Goal: Task Accomplishment & Management: Manage account settings

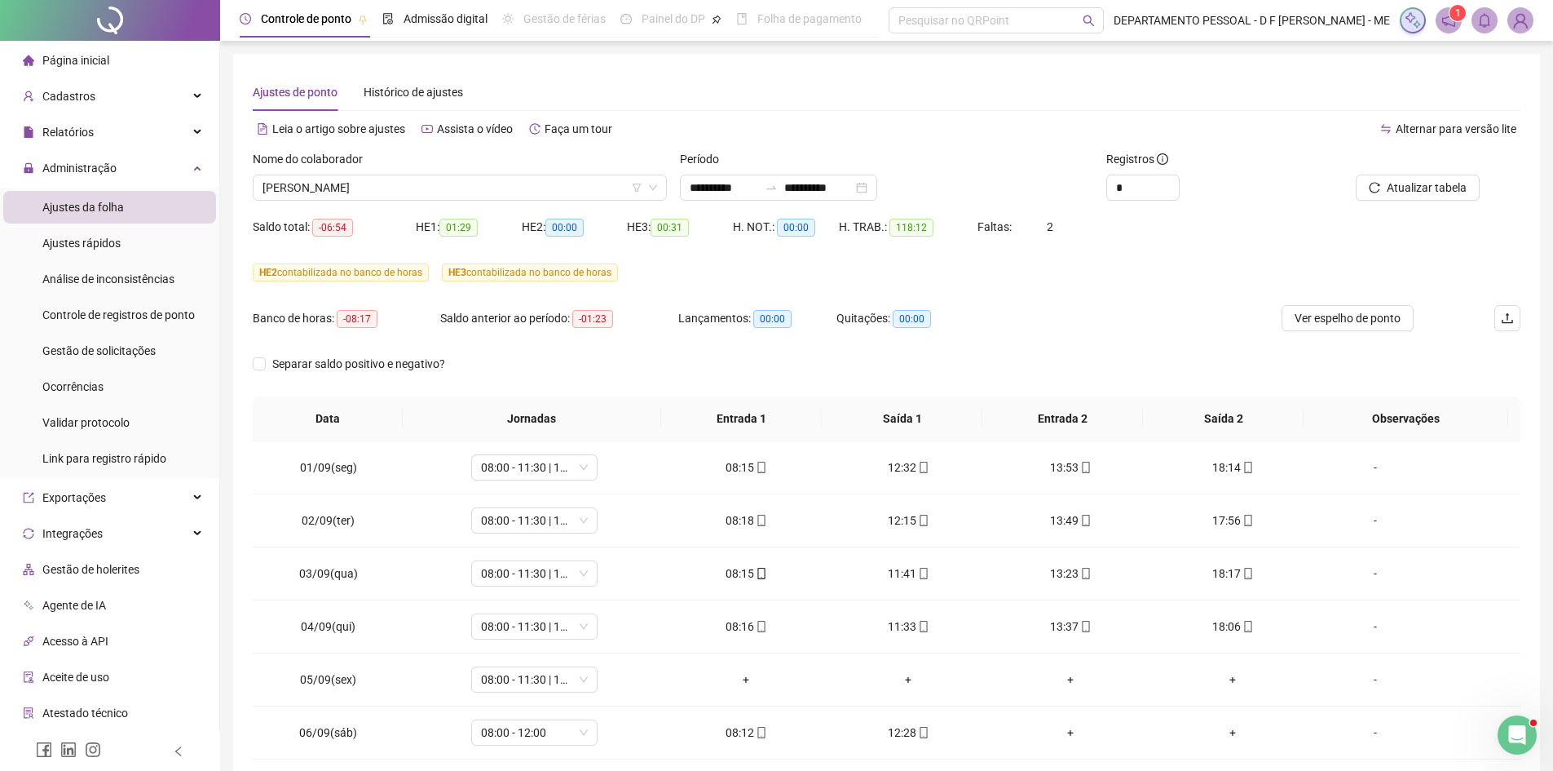
click at [1521, 20] on img at bounding box center [1520, 20] width 24 height 24
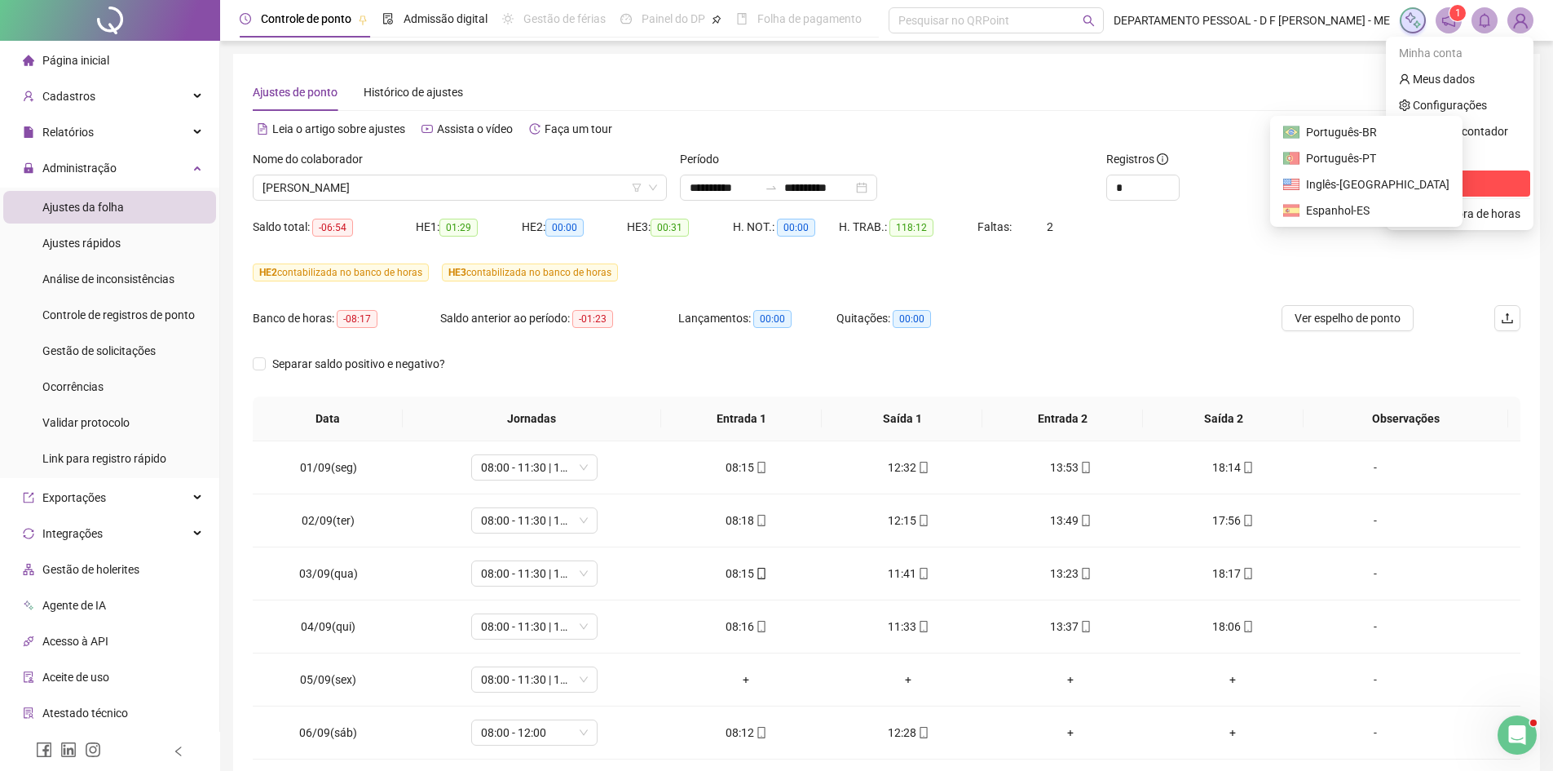
click at [1444, 190] on span "Sair" at bounding box center [1459, 183] width 121 height 18
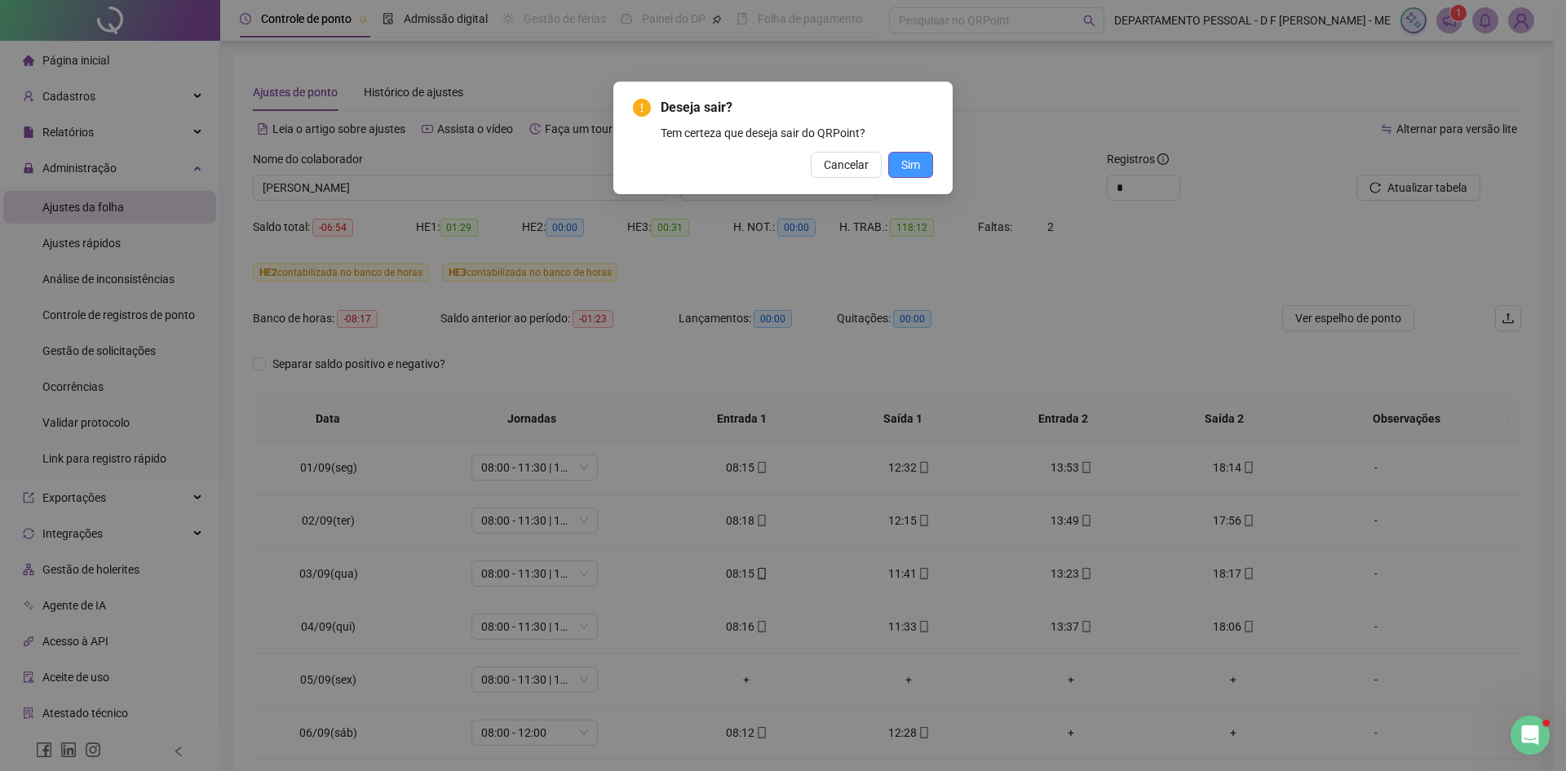
click at [909, 167] on span "Sim" at bounding box center [910, 165] width 19 height 18
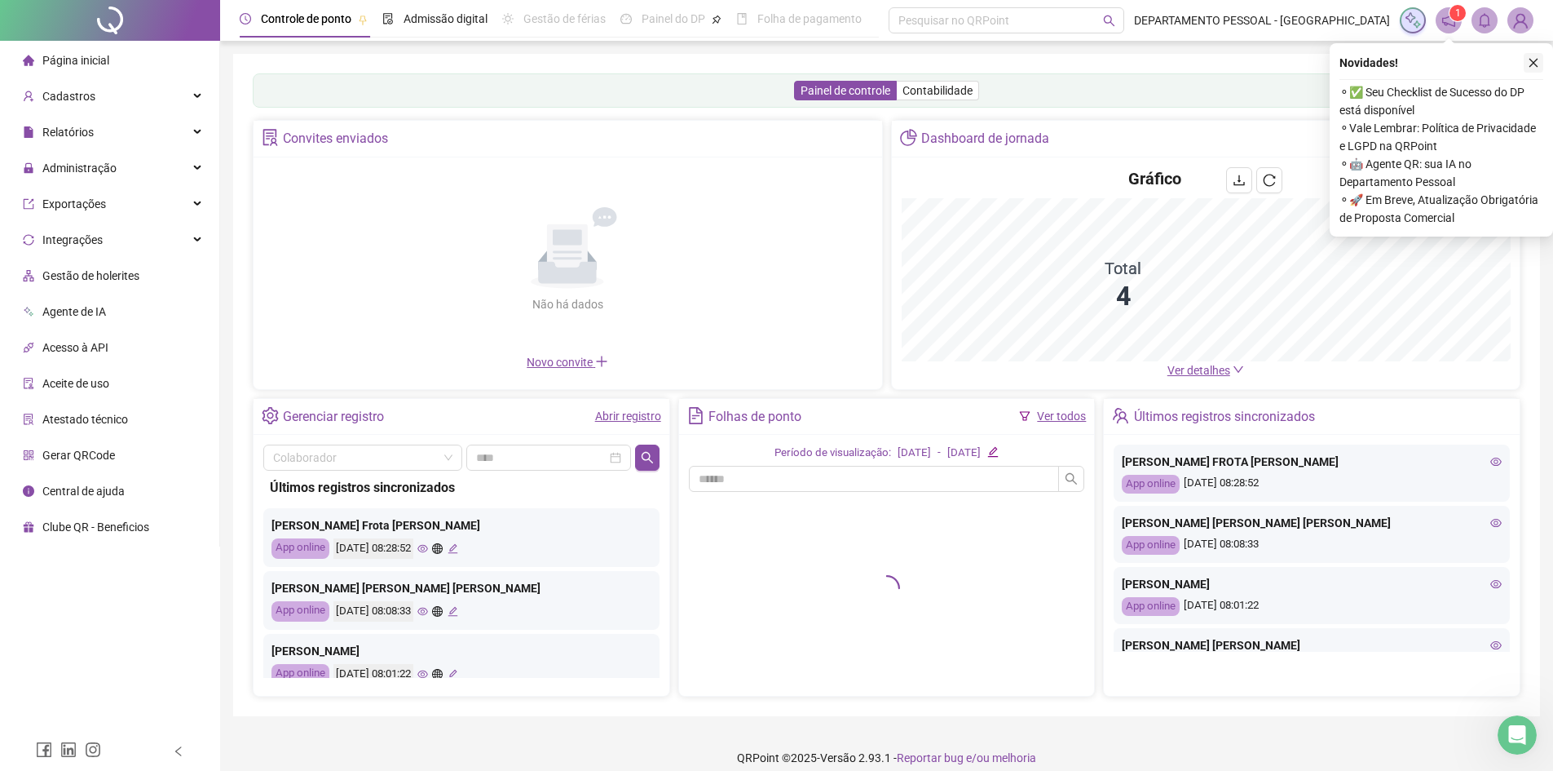
click at [1526, 69] on button "button" at bounding box center [1534, 63] width 20 height 20
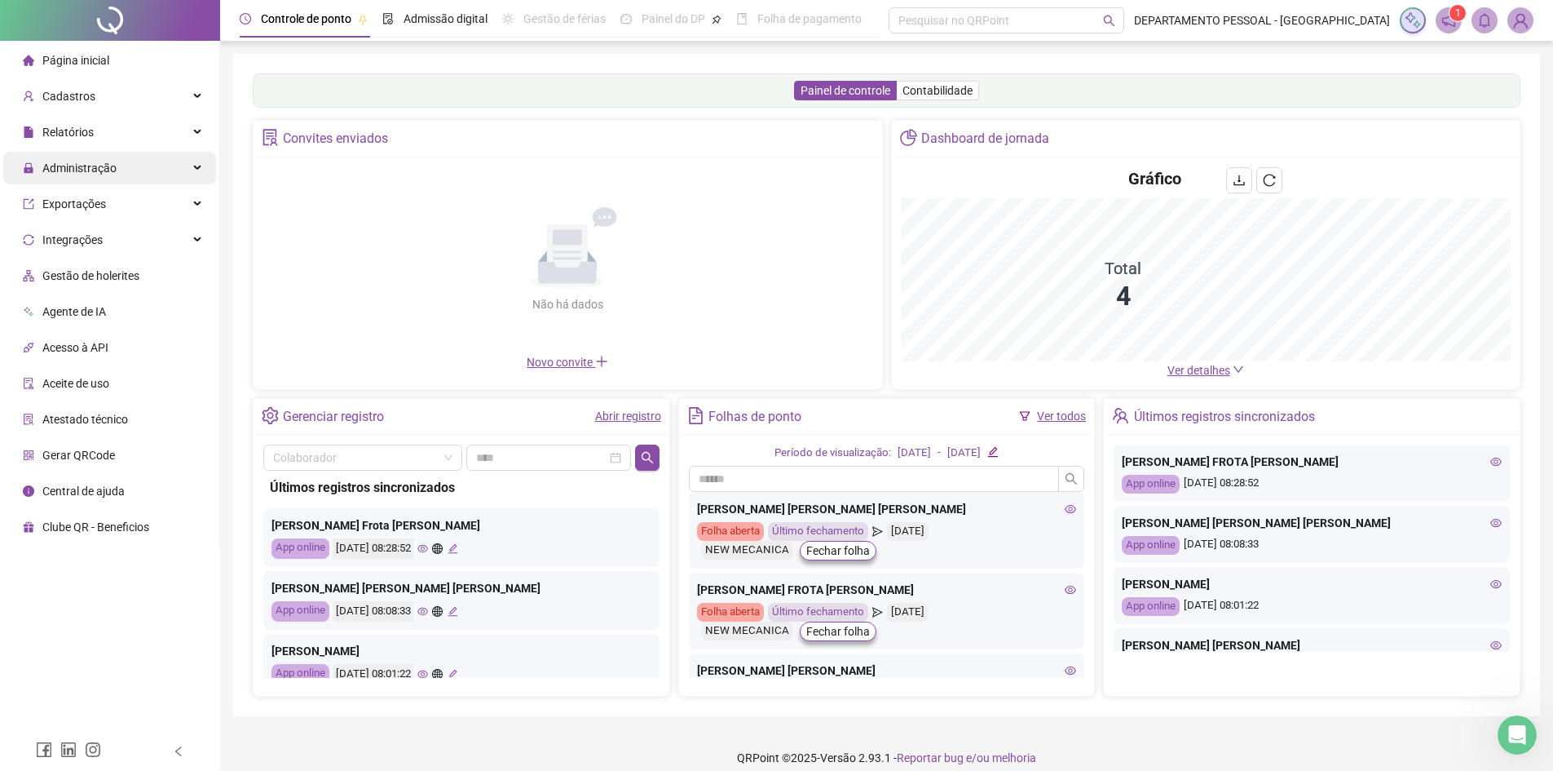
click at [121, 168] on div "Administração" at bounding box center [109, 168] width 213 height 33
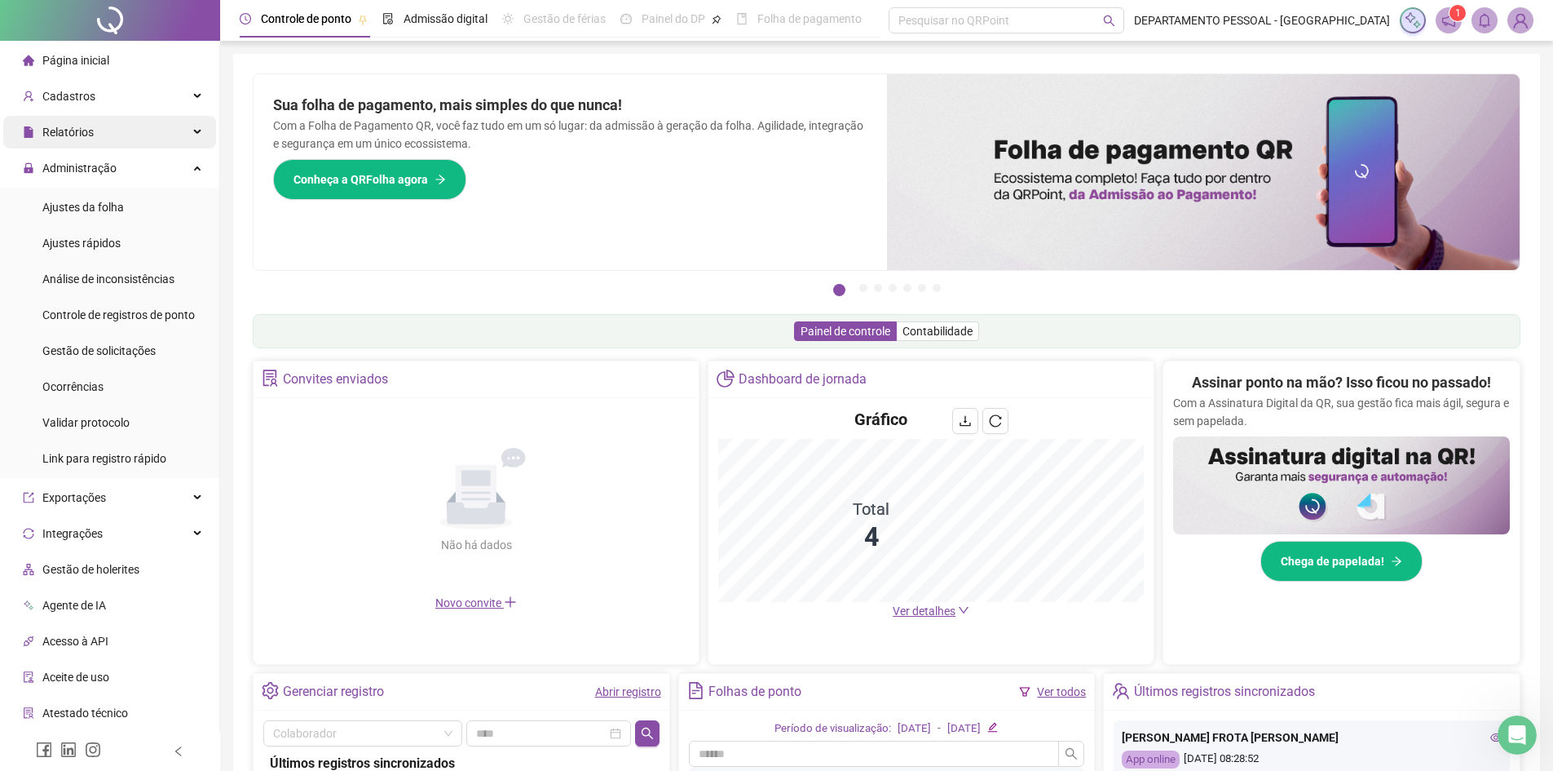
click at [125, 142] on div "Relatórios" at bounding box center [109, 132] width 213 height 33
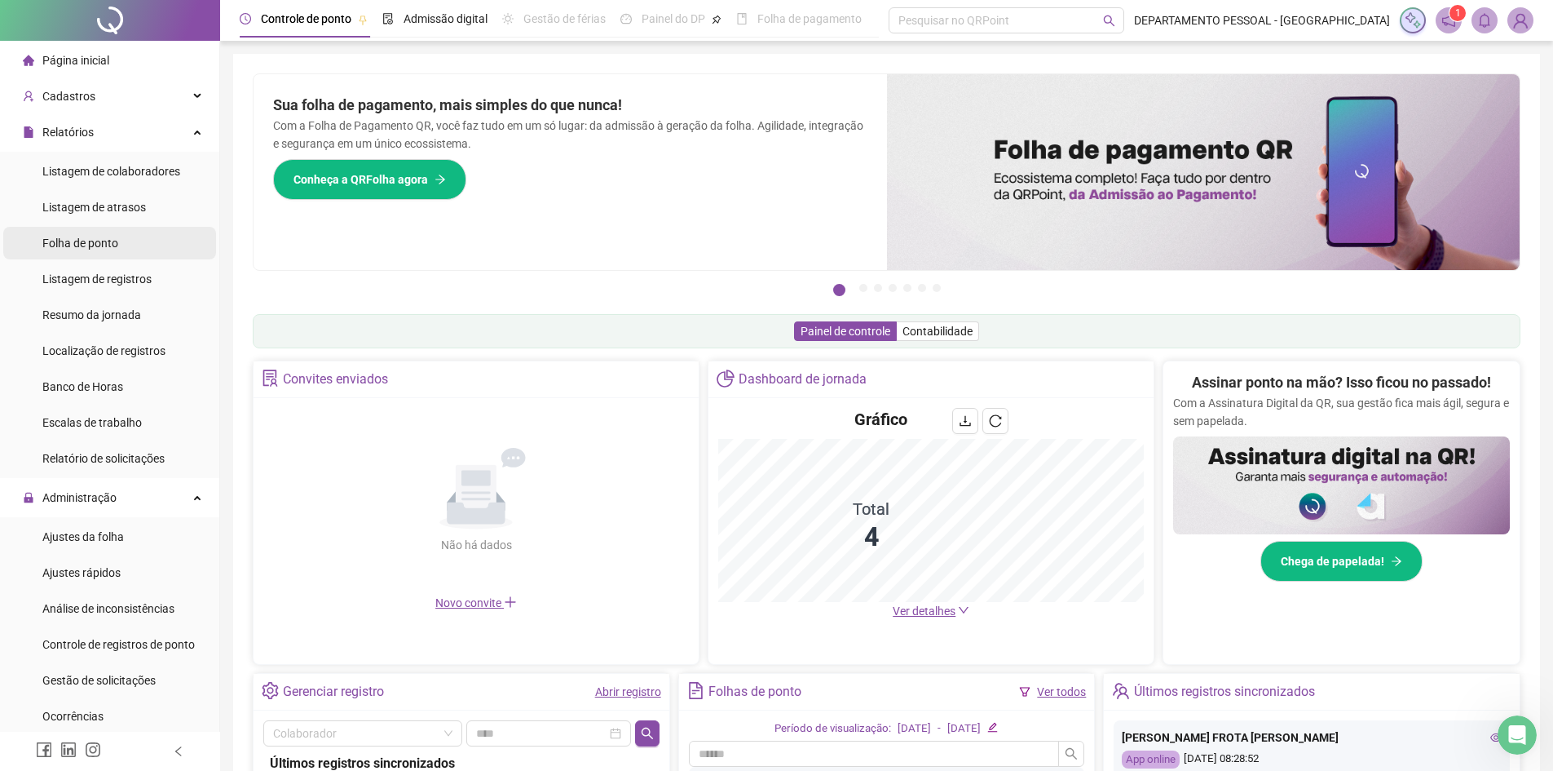
click at [125, 235] on li "Folha de ponto" at bounding box center [109, 243] width 213 height 33
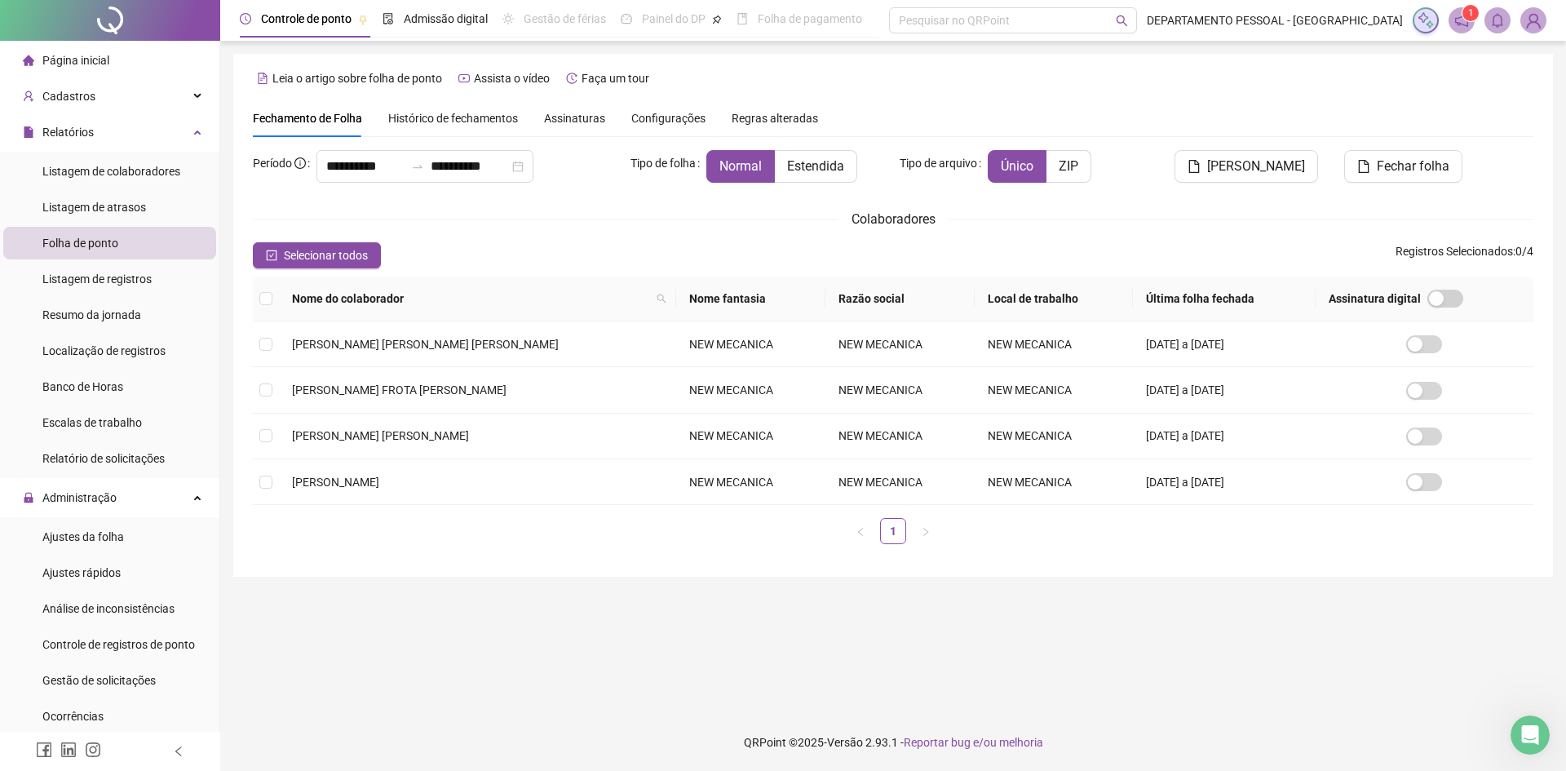
type input "**********"
click at [494, 161] on input "**********" at bounding box center [470, 167] width 78 height 20
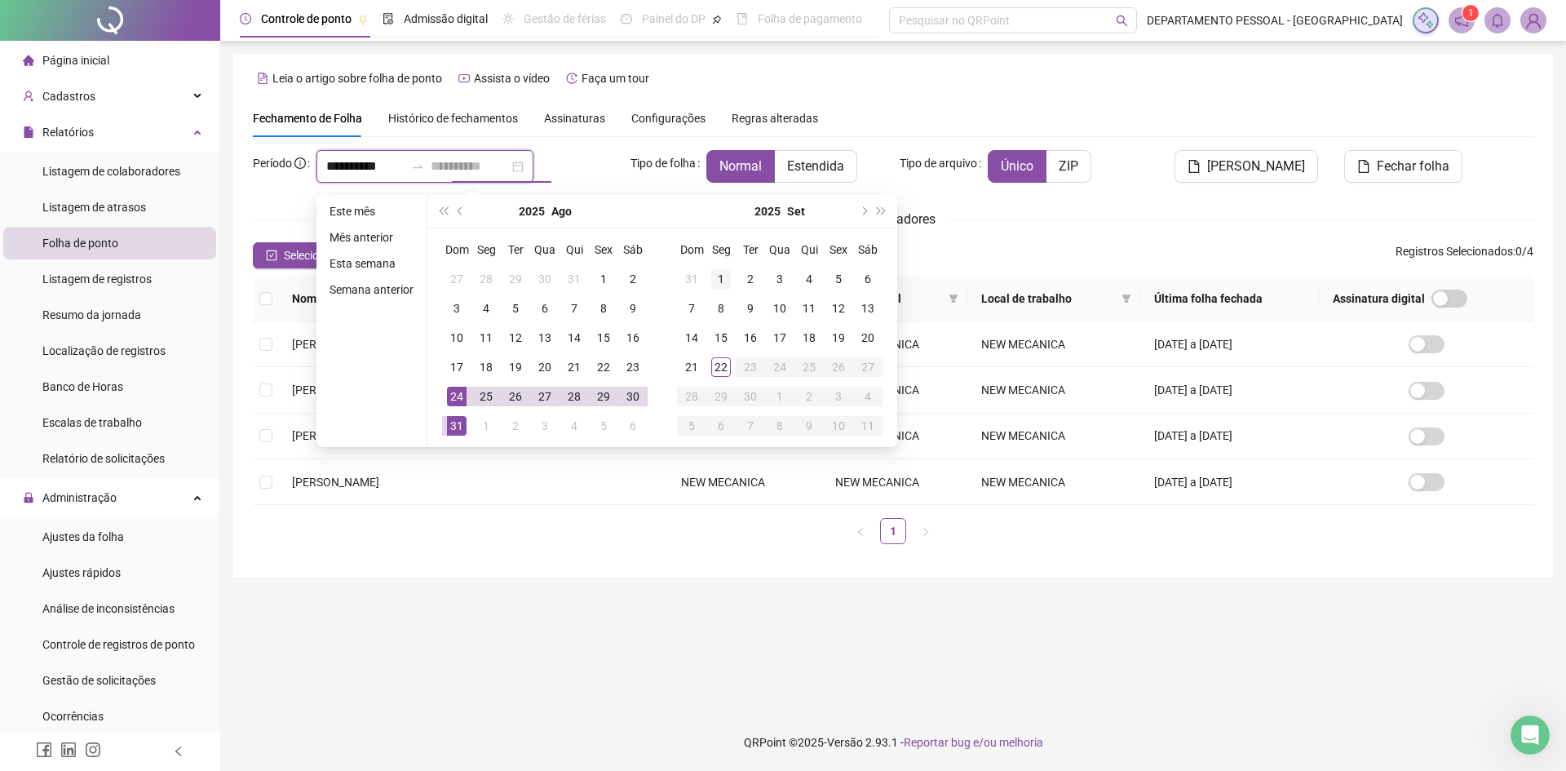
type input "**********"
click at [714, 275] on div "1" at bounding box center [721, 279] width 20 height 20
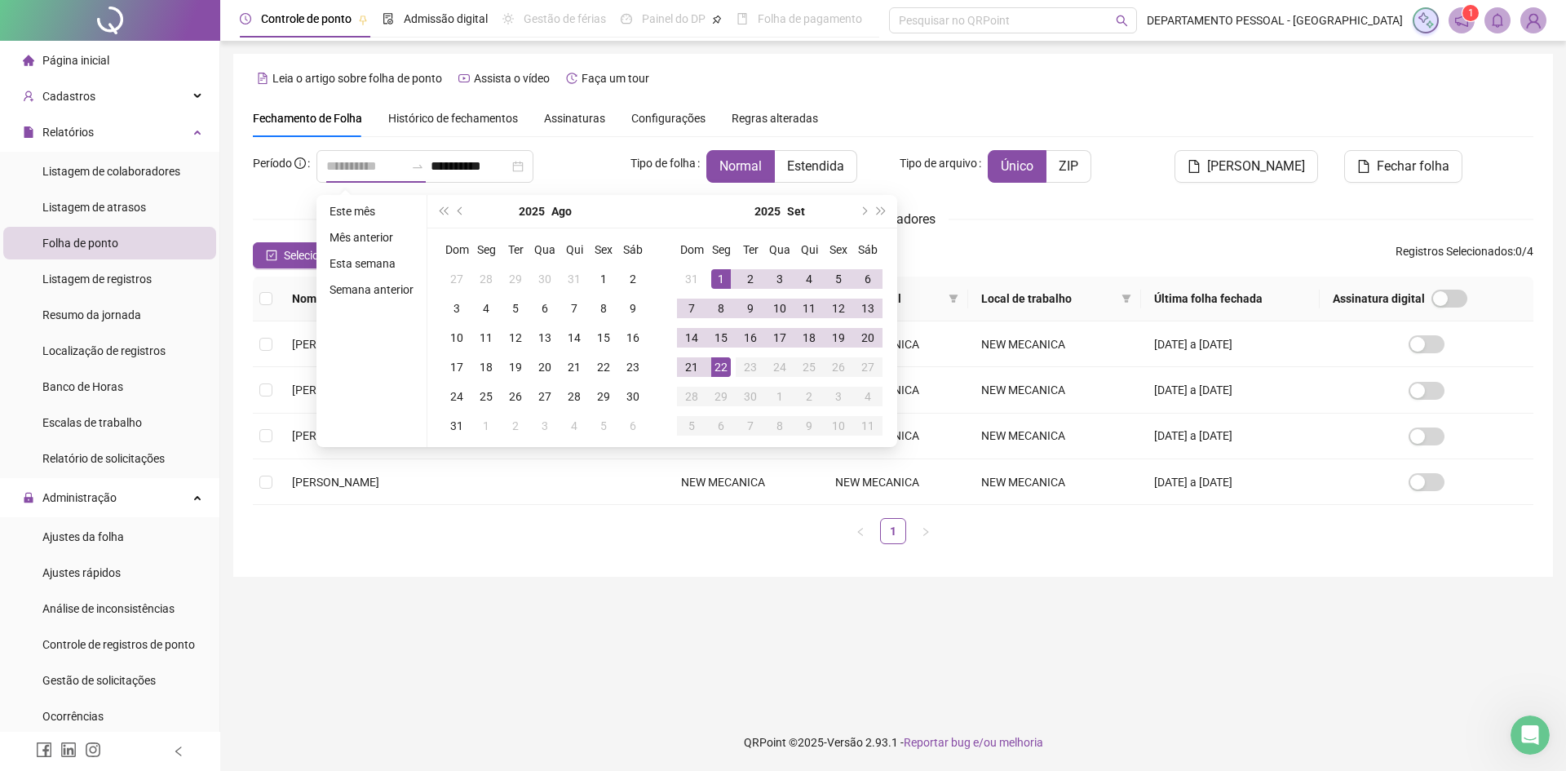
click at [730, 373] on td "22" at bounding box center [720, 366] width 29 height 29
type input "**********"
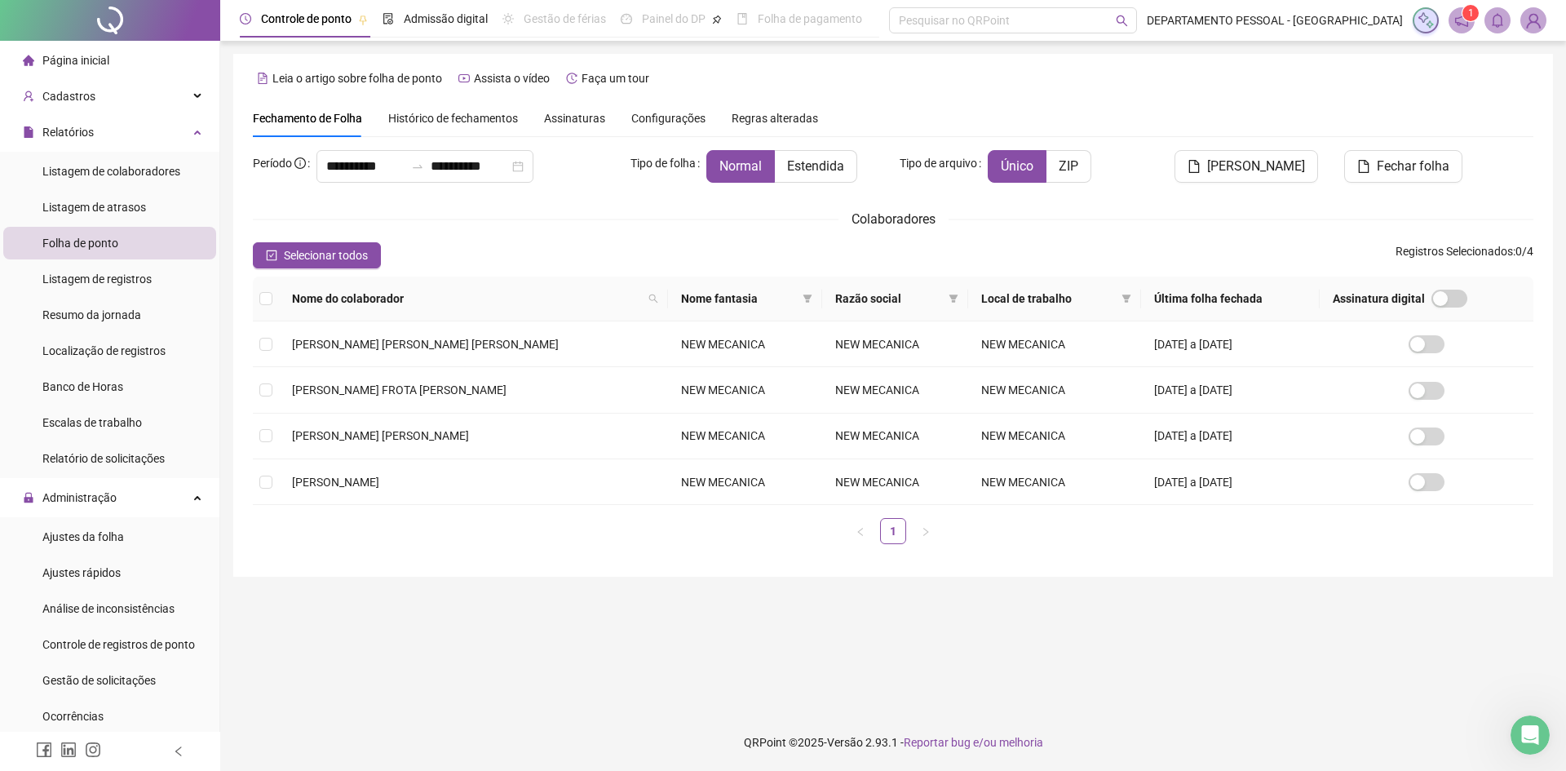
click at [453, 121] on span "Histórico de fechamentos" at bounding box center [453, 118] width 130 height 13
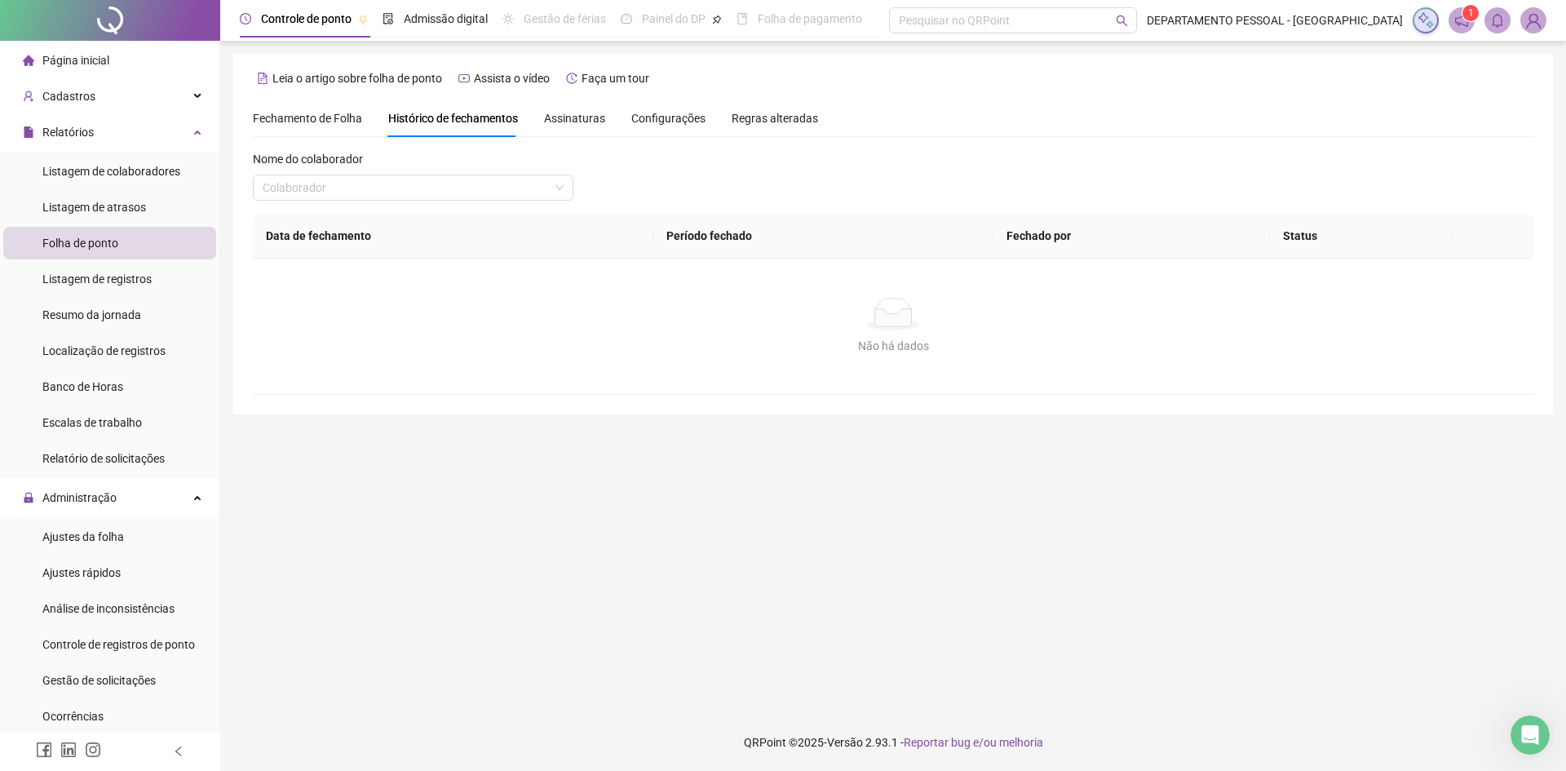
click at [304, 126] on div "Fechamento de Folha" at bounding box center [307, 118] width 109 height 18
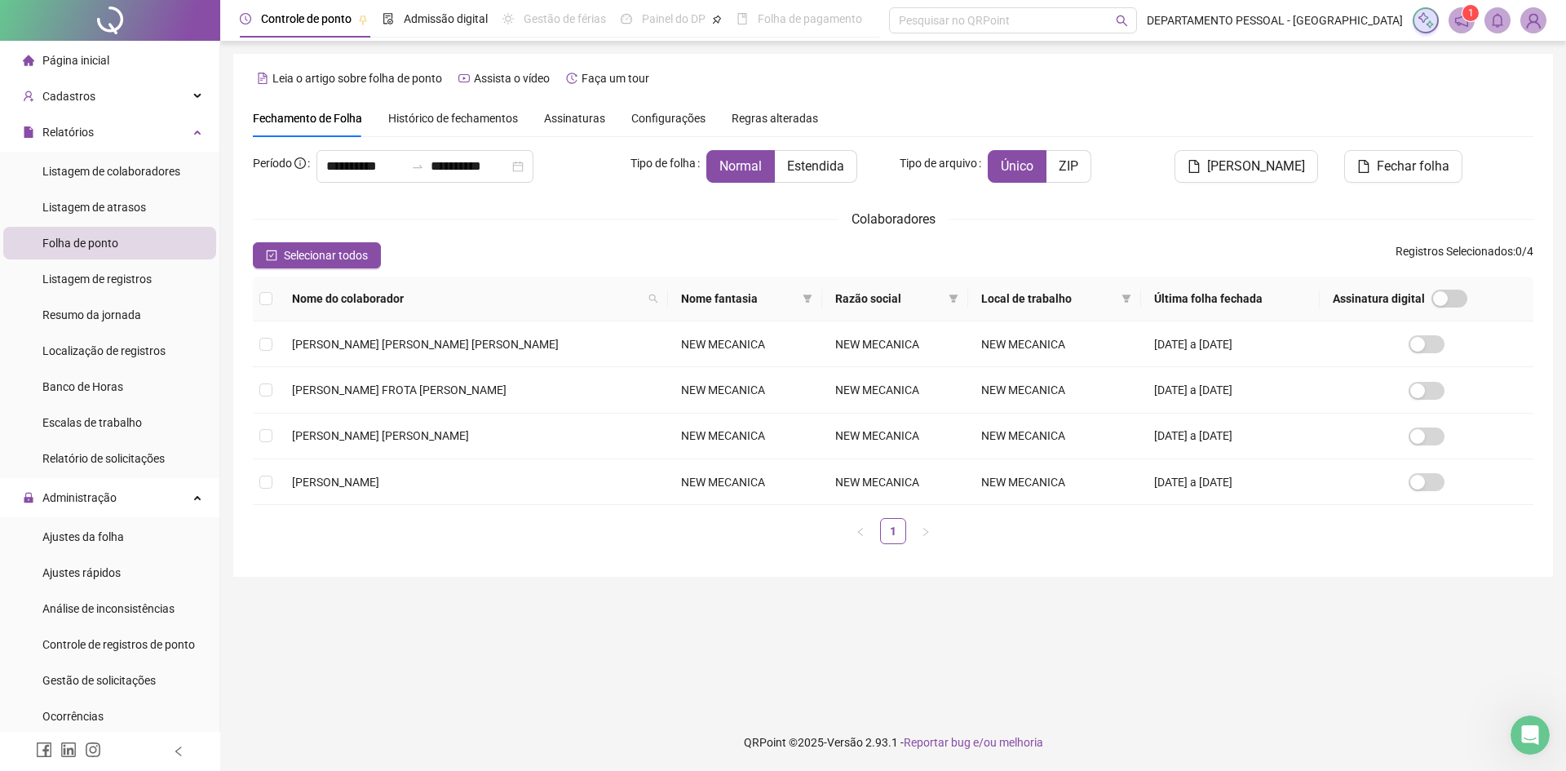
type input "**********"
click at [338, 247] on span "Selecionar todos" at bounding box center [326, 255] width 84 height 18
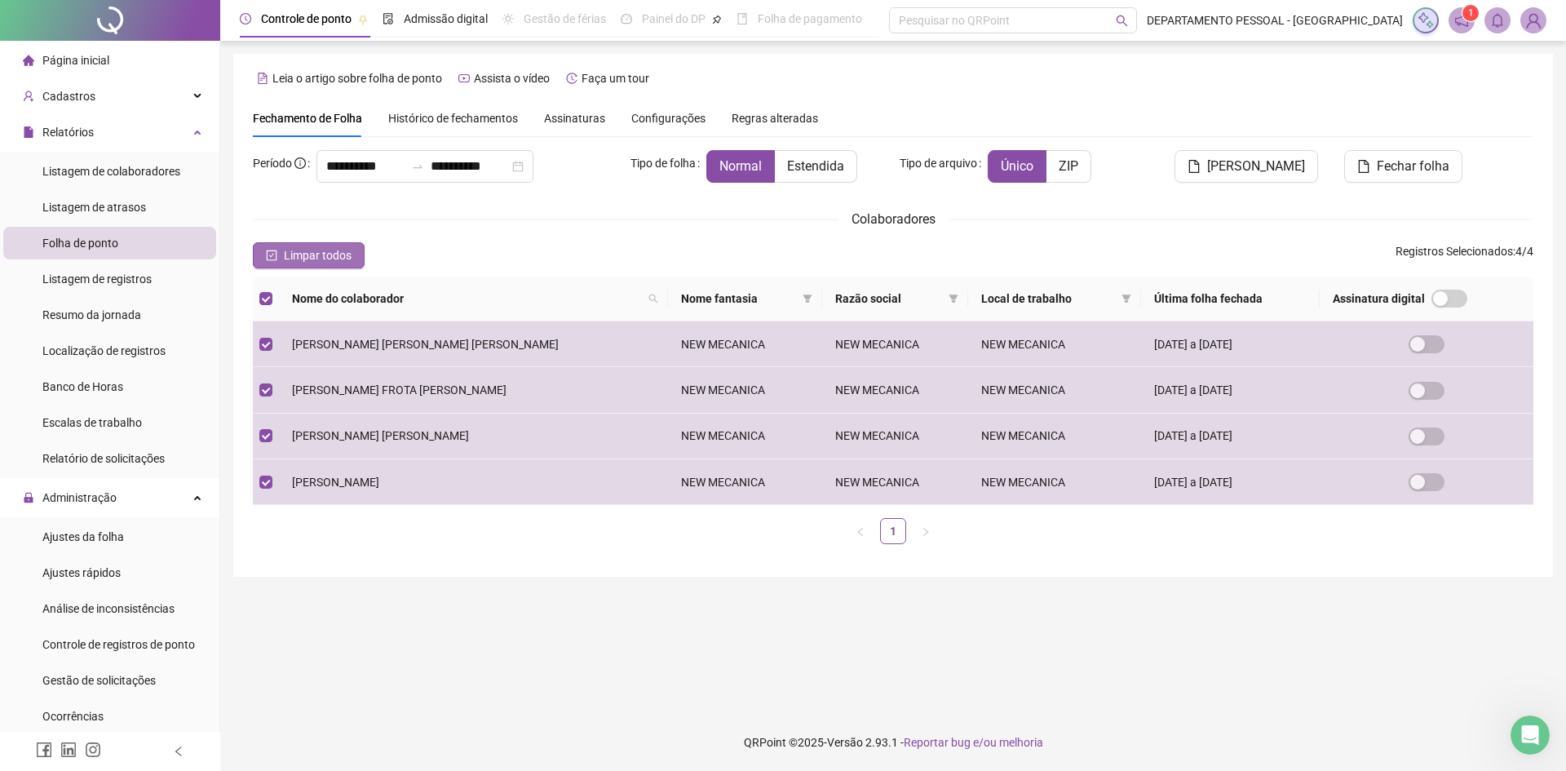
click at [338, 247] on span "Limpar todos" at bounding box center [318, 255] width 68 height 18
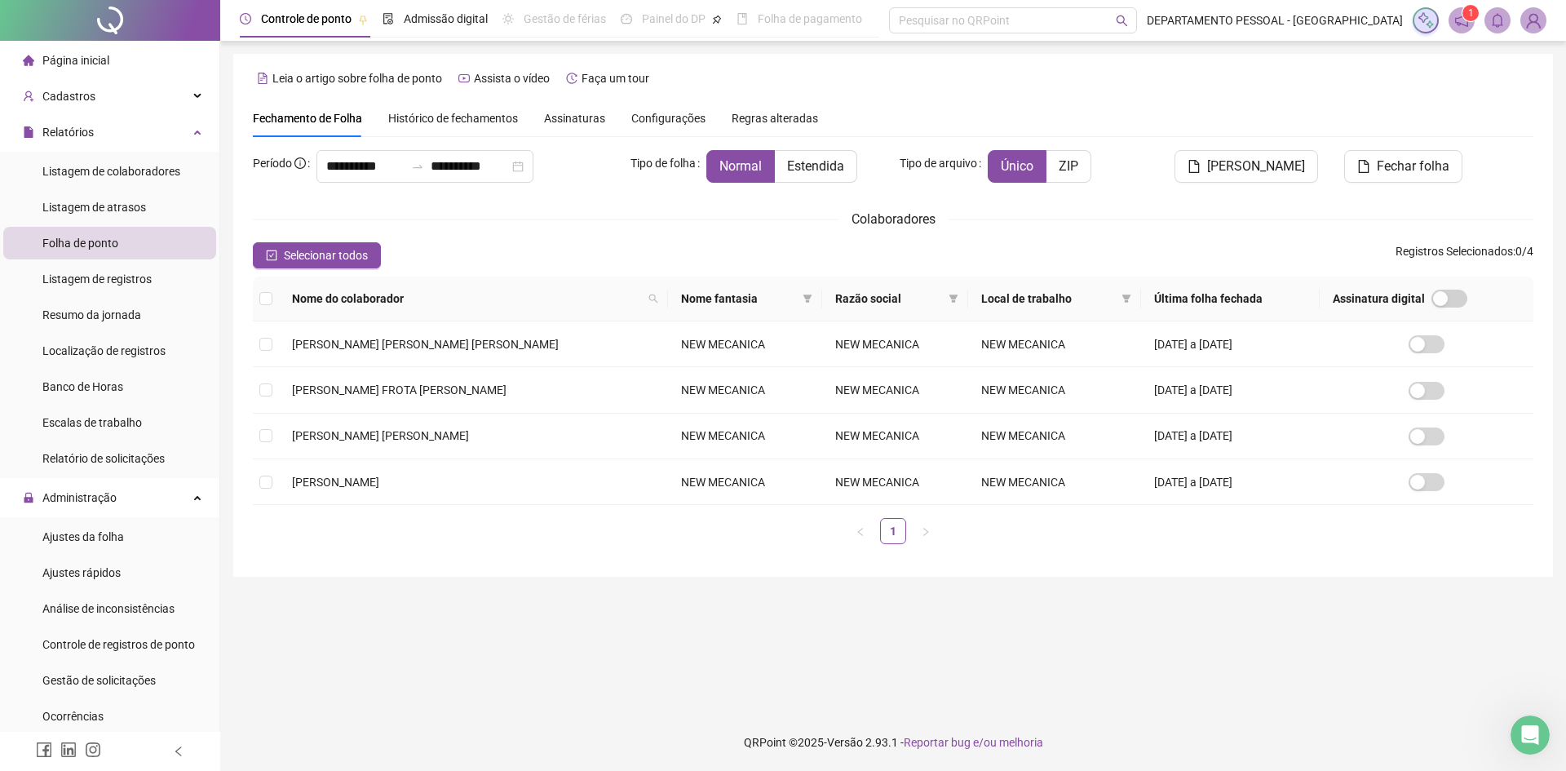
click at [420, 120] on span "Histórico de fechamentos" at bounding box center [453, 118] width 130 height 13
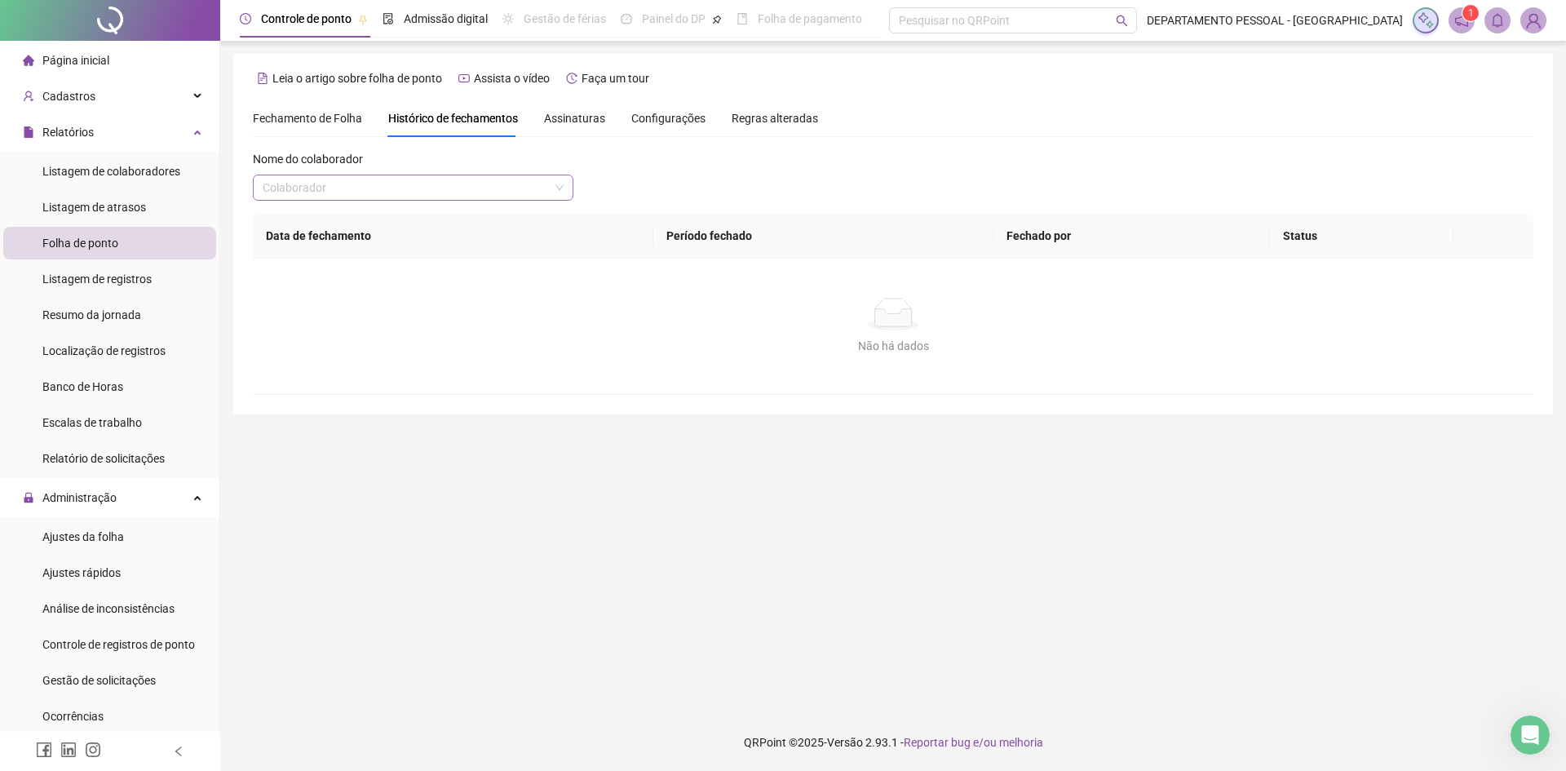
click at [415, 187] on input "search" at bounding box center [406, 187] width 286 height 24
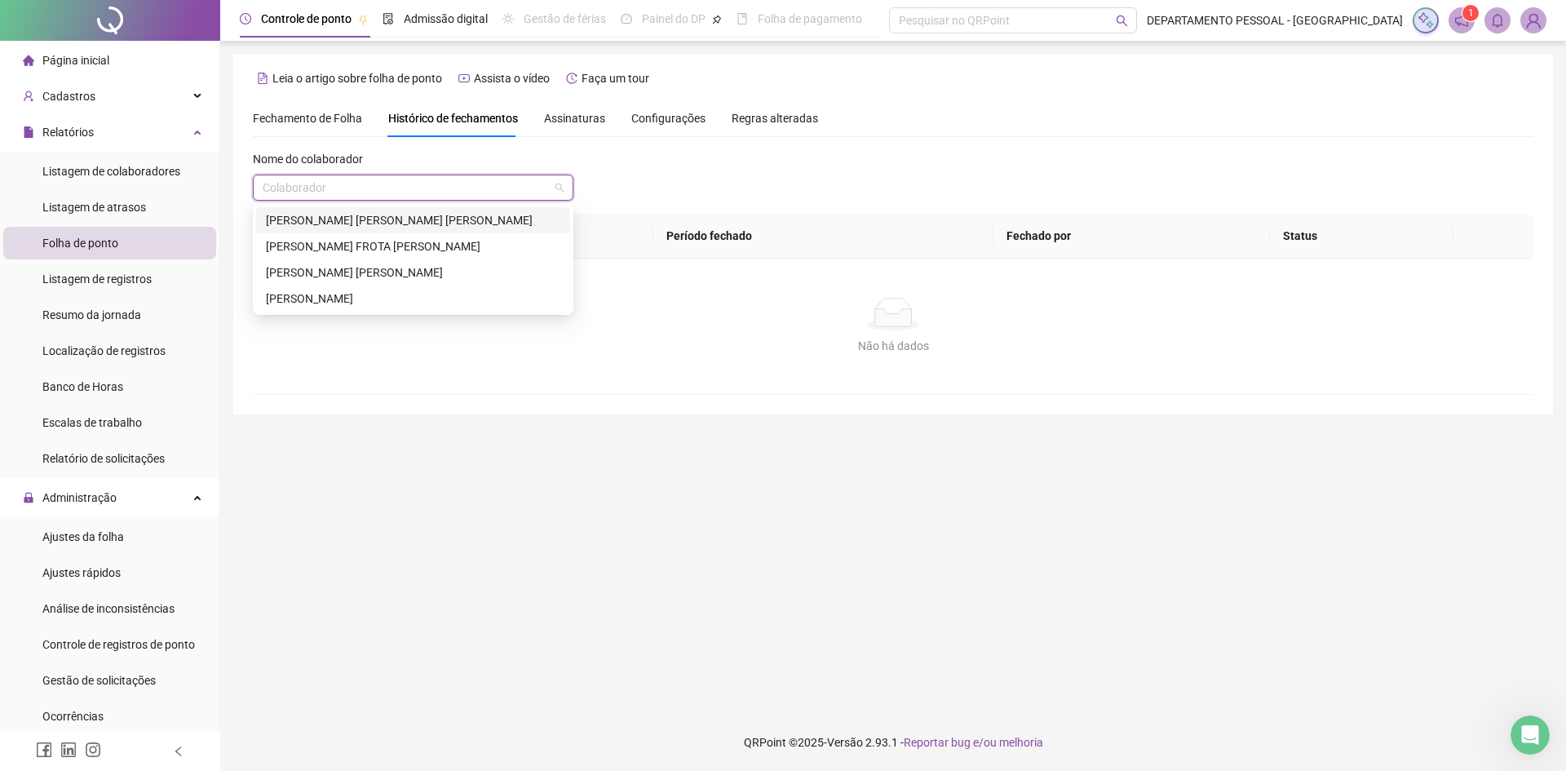
click at [415, 190] on input "search" at bounding box center [406, 187] width 286 height 24
click at [707, 205] on div "Nome do colaborador Colaborador" at bounding box center [893, 182] width 1280 height 64
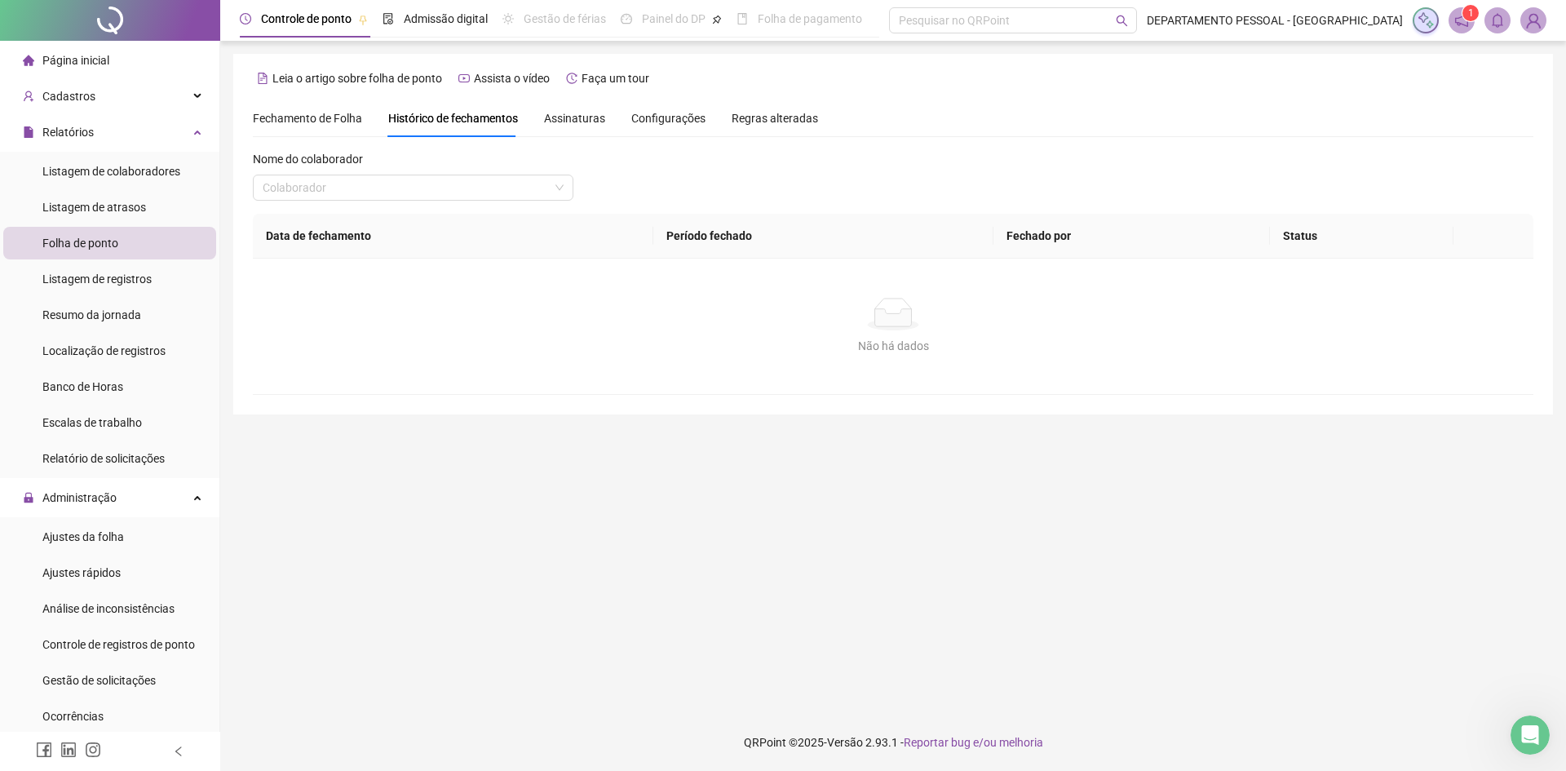
click at [581, 127] on div "Assinaturas" at bounding box center [574, 118] width 61 height 38
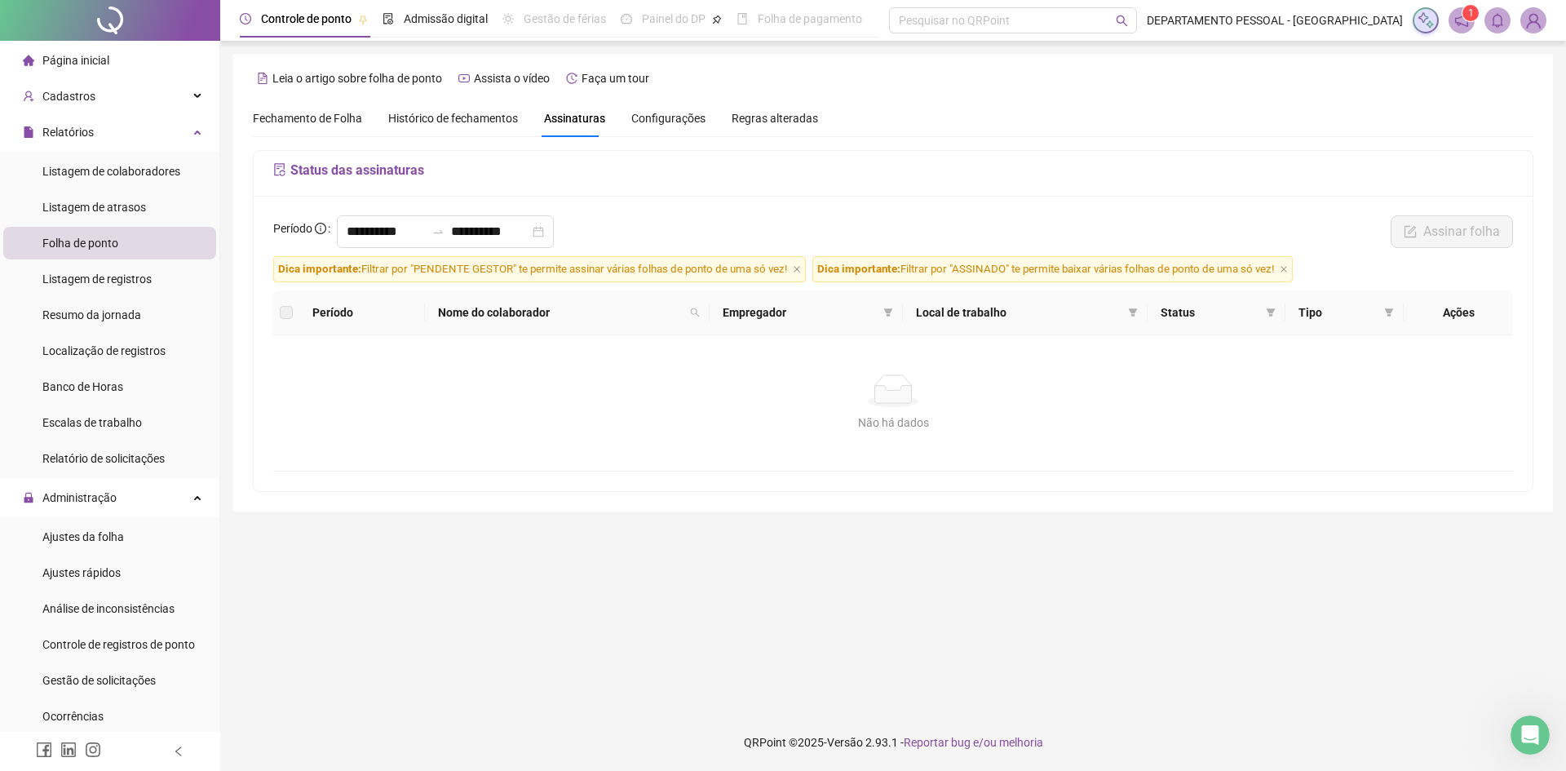
click at [665, 123] on span "Configurações" at bounding box center [668, 118] width 74 height 11
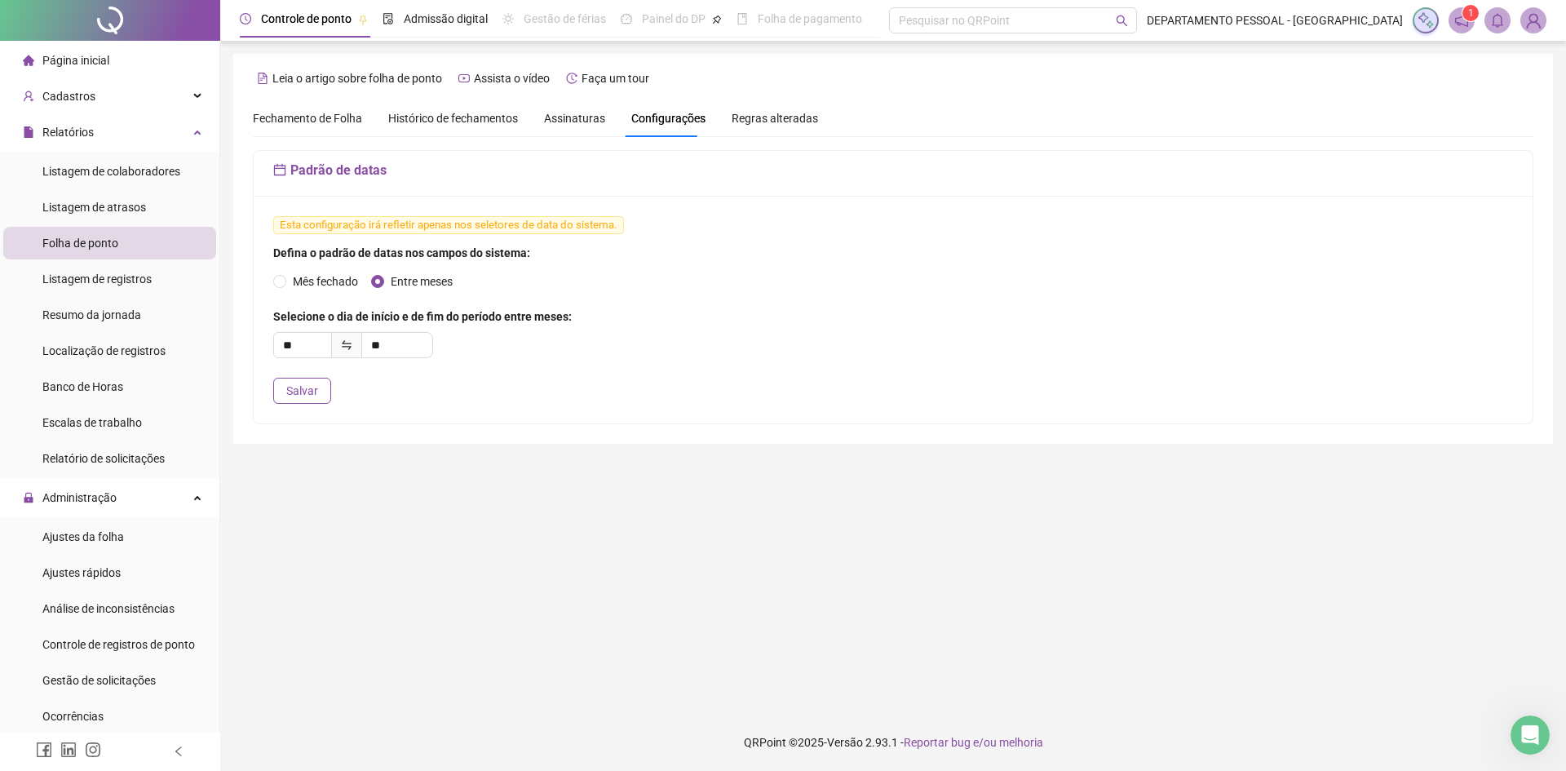
click at [566, 113] on span "Assinaturas" at bounding box center [574, 118] width 61 height 11
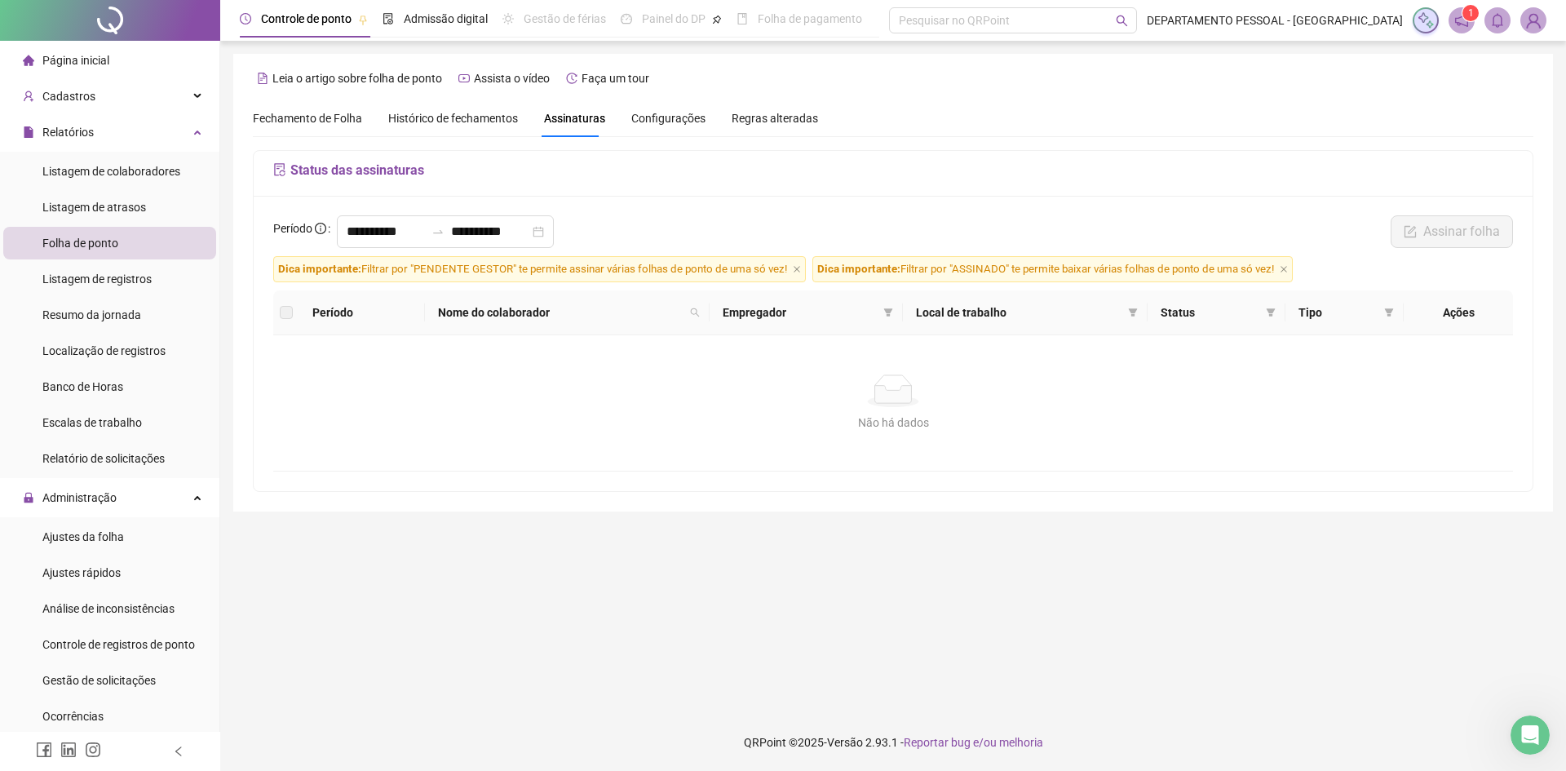
click at [474, 112] on span "Histórico de fechamentos" at bounding box center [453, 118] width 130 height 13
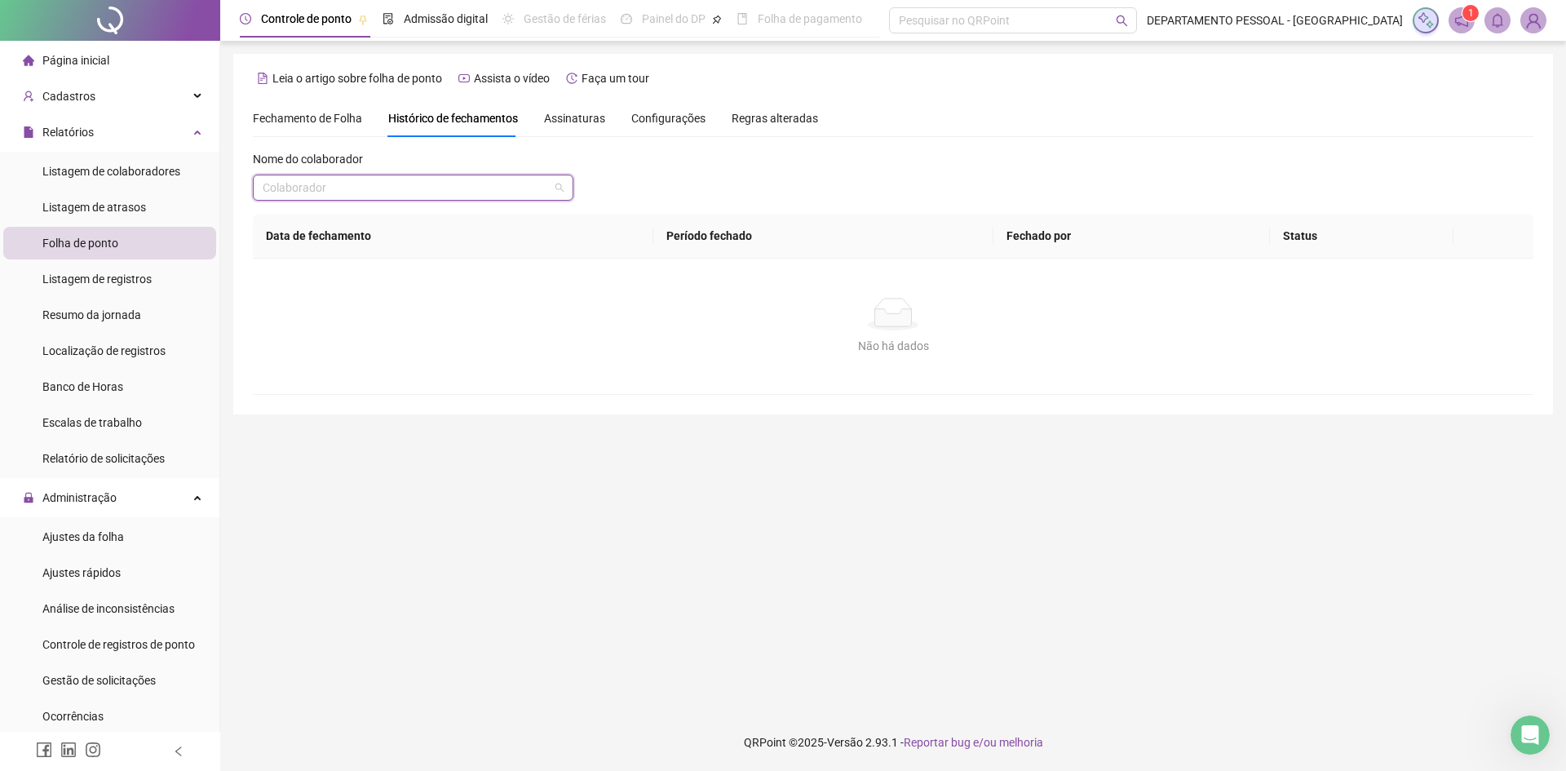
click at [449, 188] on input "search" at bounding box center [406, 187] width 286 height 24
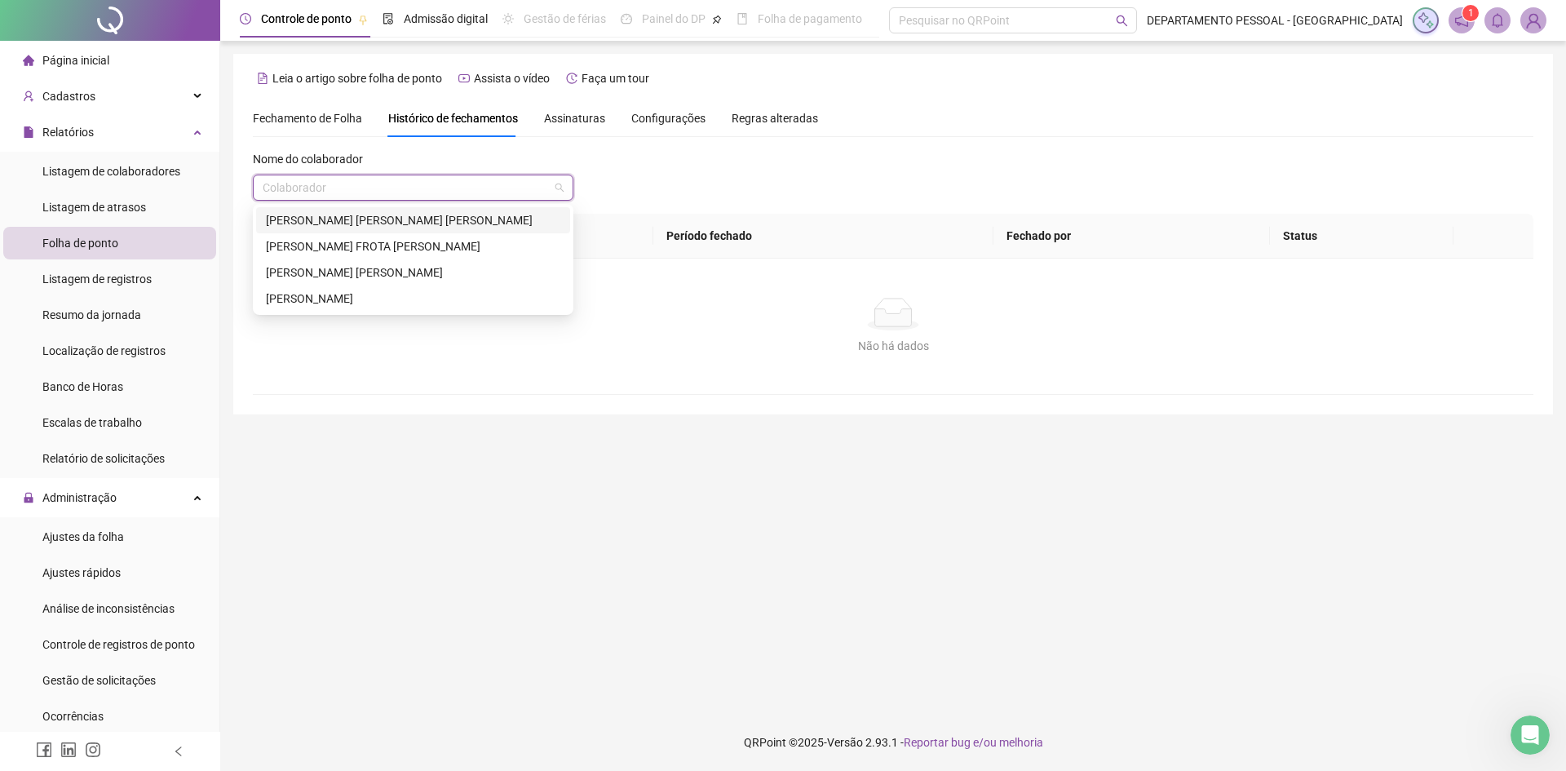
click at [449, 188] on input "search" at bounding box center [406, 187] width 286 height 24
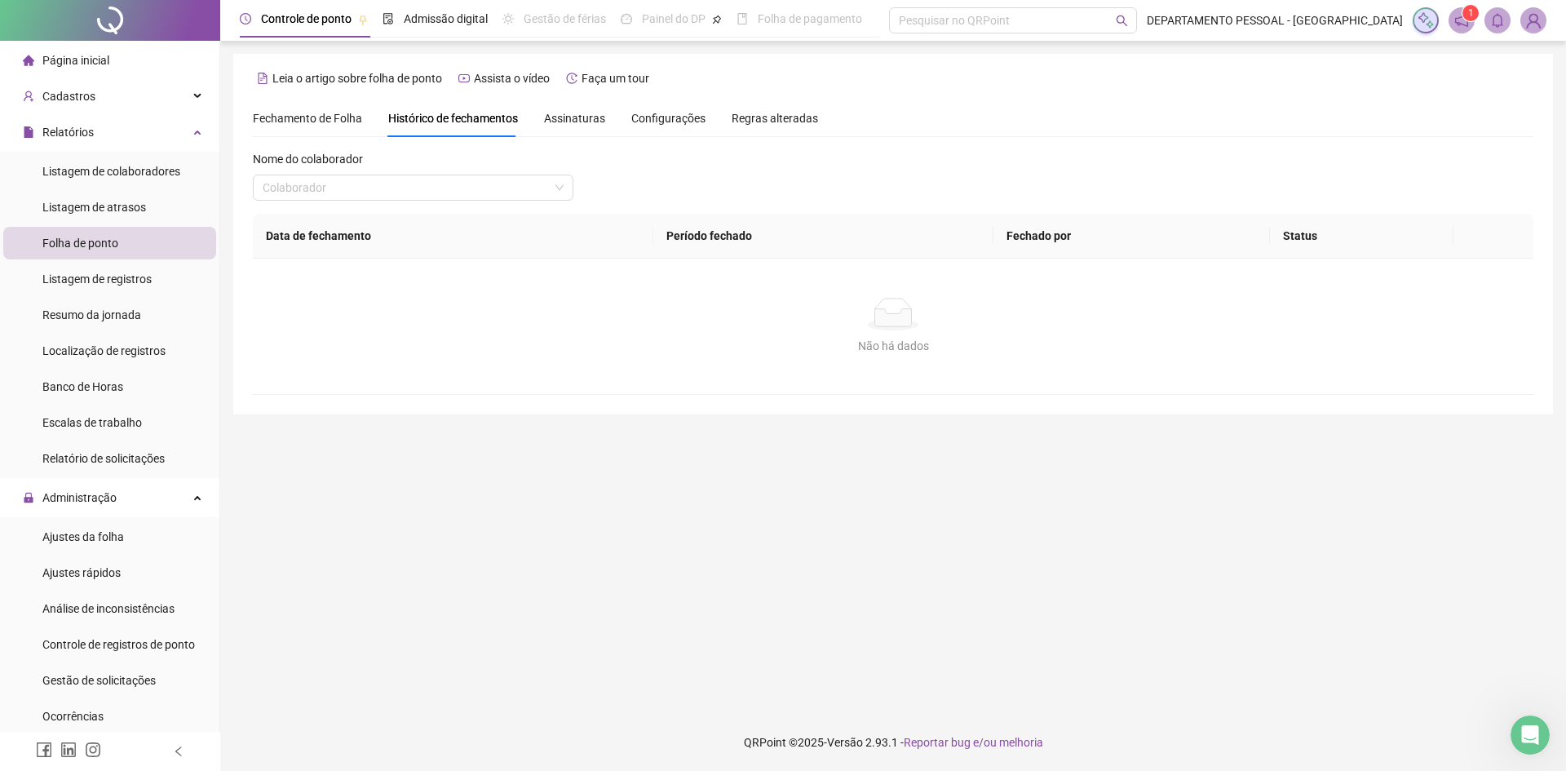
click at [735, 205] on div "Nome do colaborador Colaborador" at bounding box center [893, 182] width 1280 height 64
click at [444, 35] on div "Admissão digital" at bounding box center [434, 19] width 105 height 38
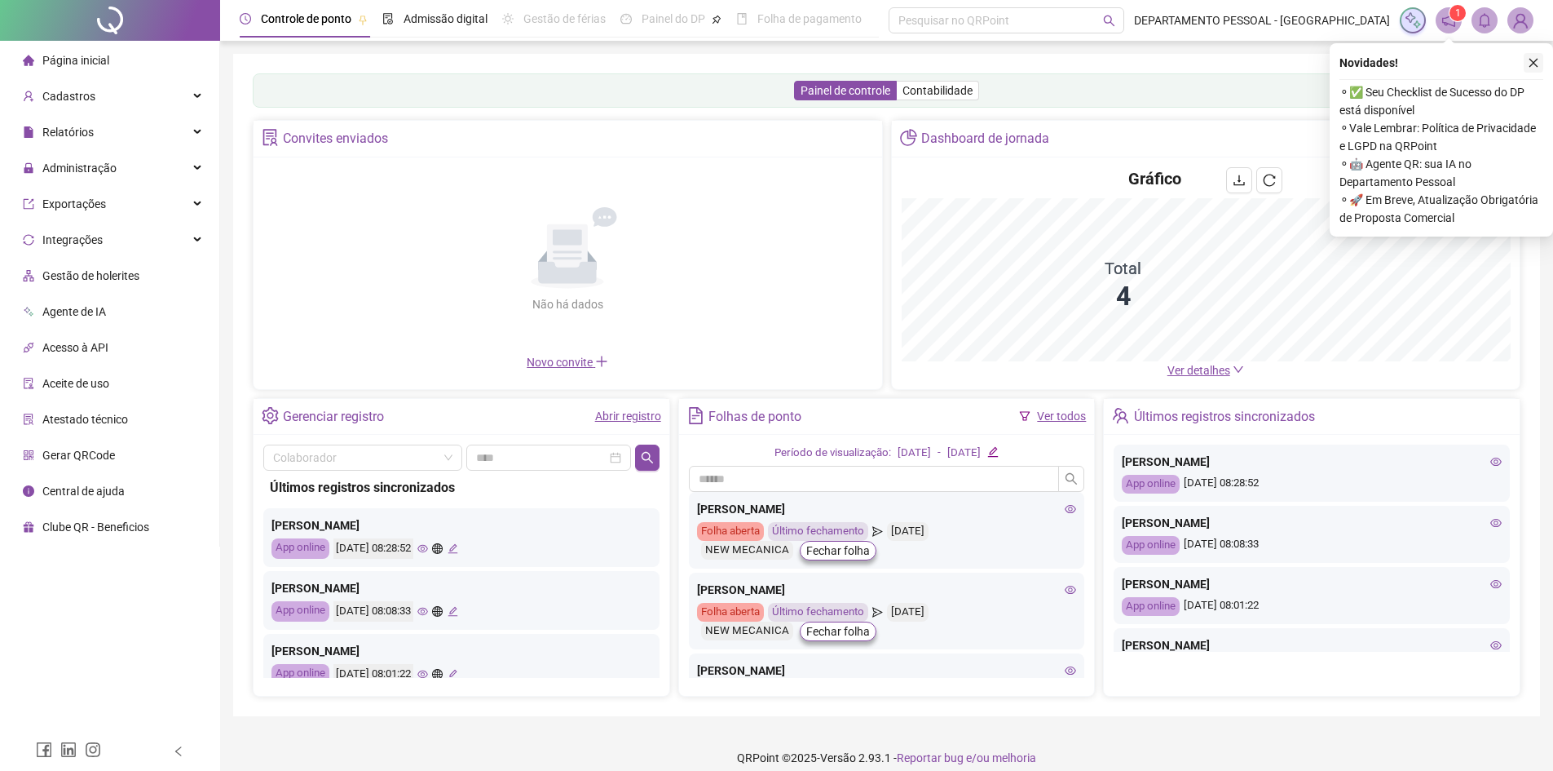
click at [1529, 62] on icon "close" at bounding box center [1533, 62] width 11 height 11
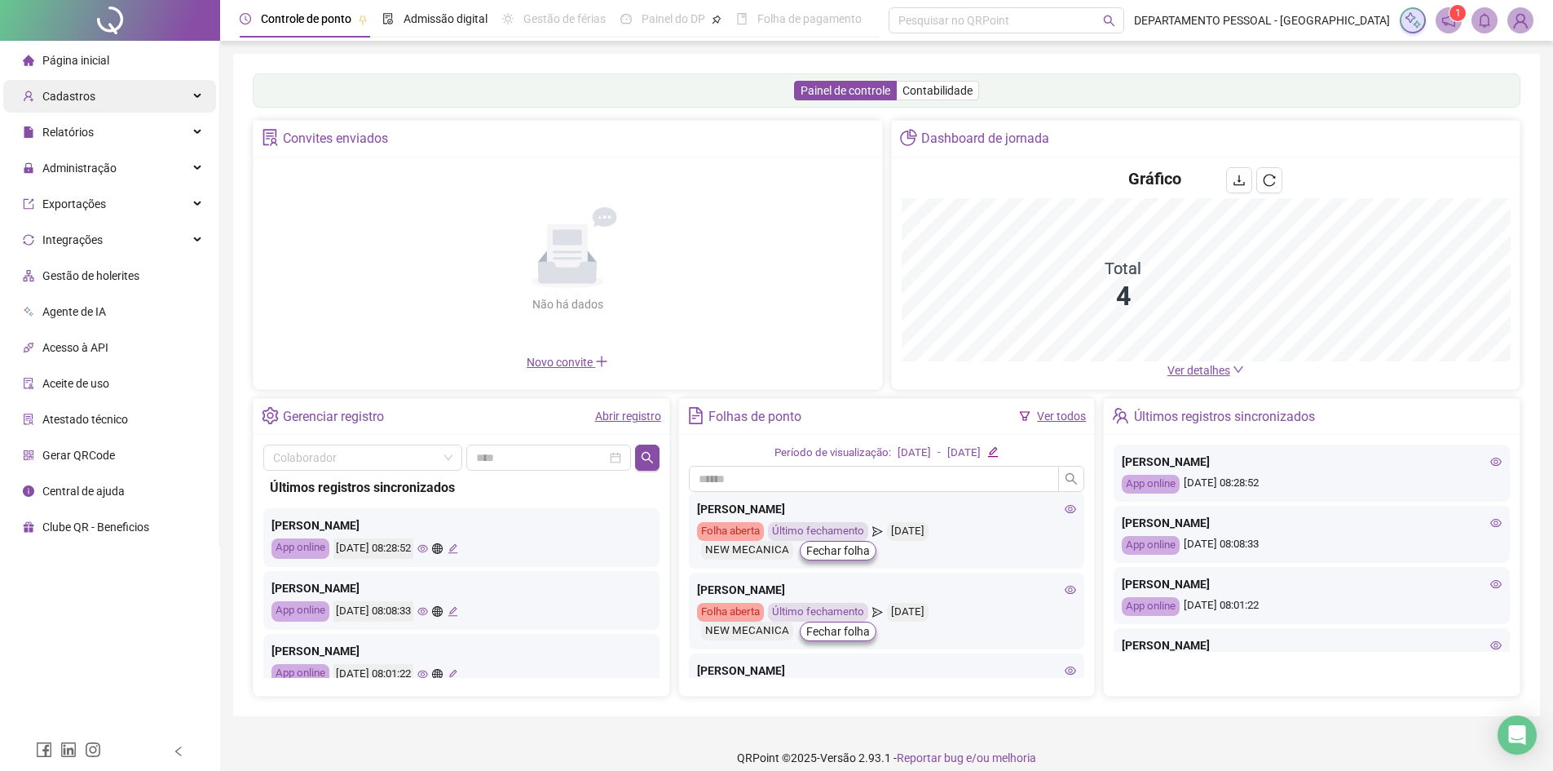
click at [65, 101] on span "Cadastros" at bounding box center [68, 96] width 53 height 13
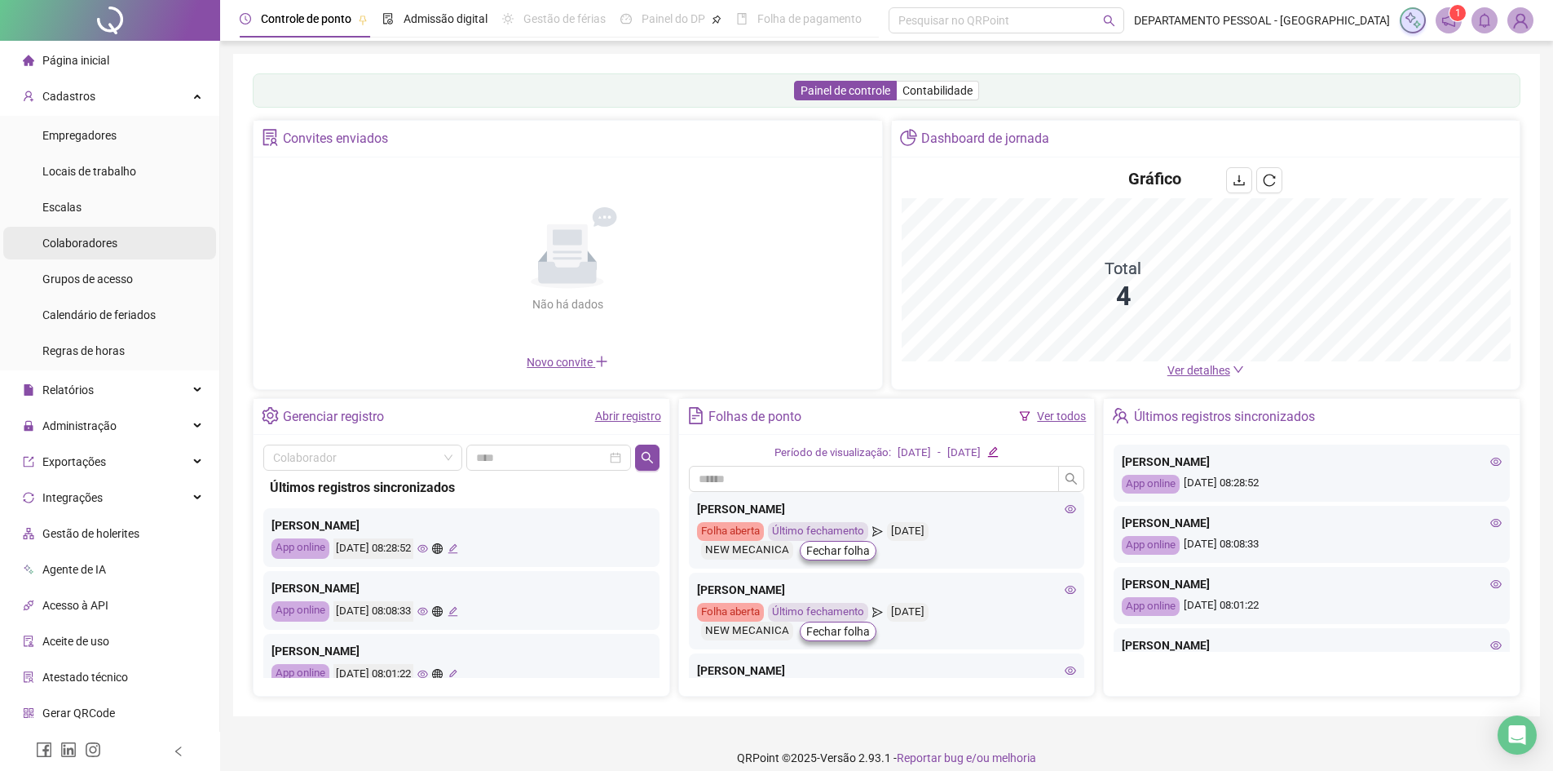
click at [91, 236] on span "Colaboradores" at bounding box center [79, 242] width 75 height 13
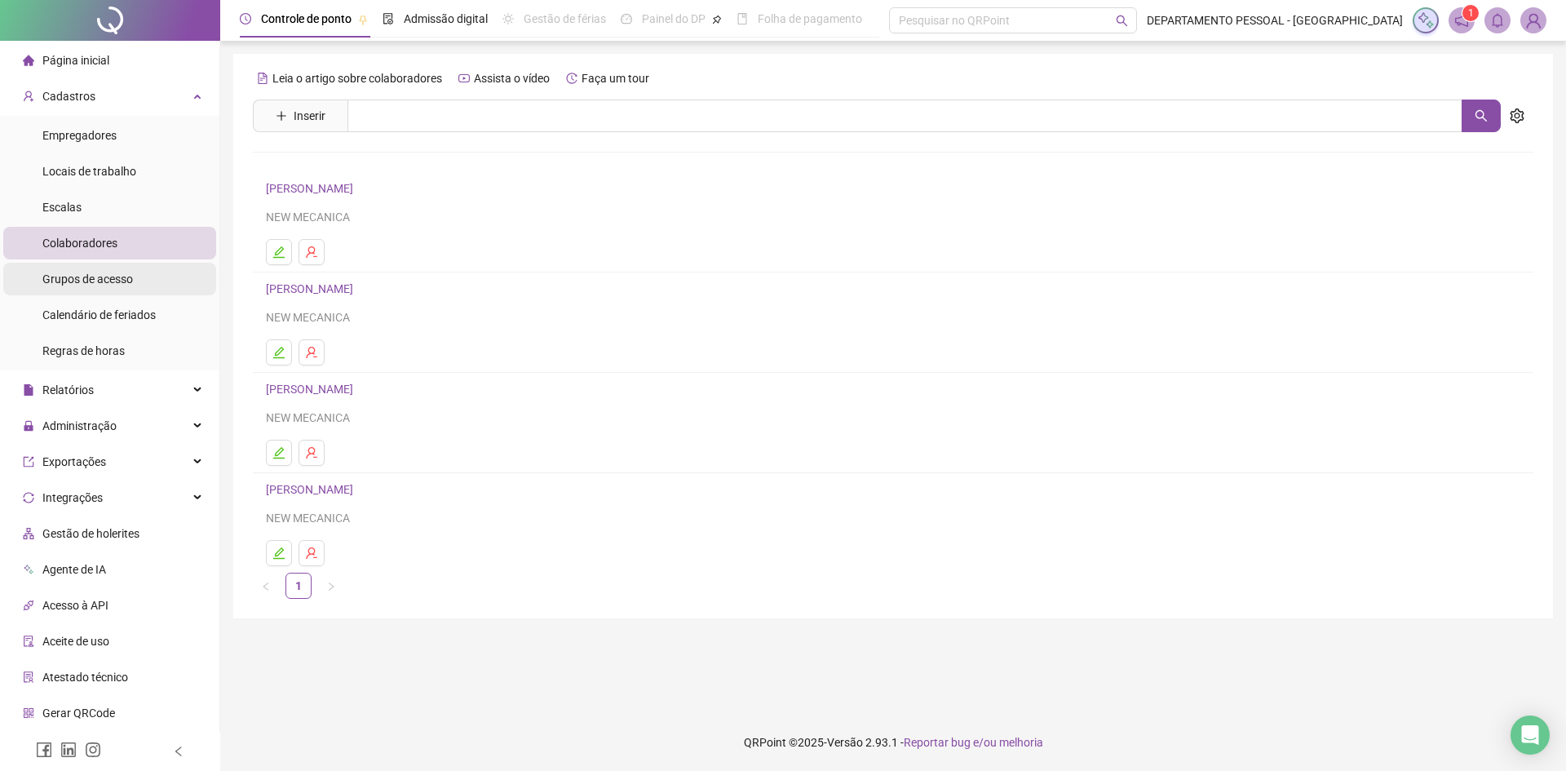
click at [96, 285] on span "Grupos de acesso" at bounding box center [87, 278] width 91 height 13
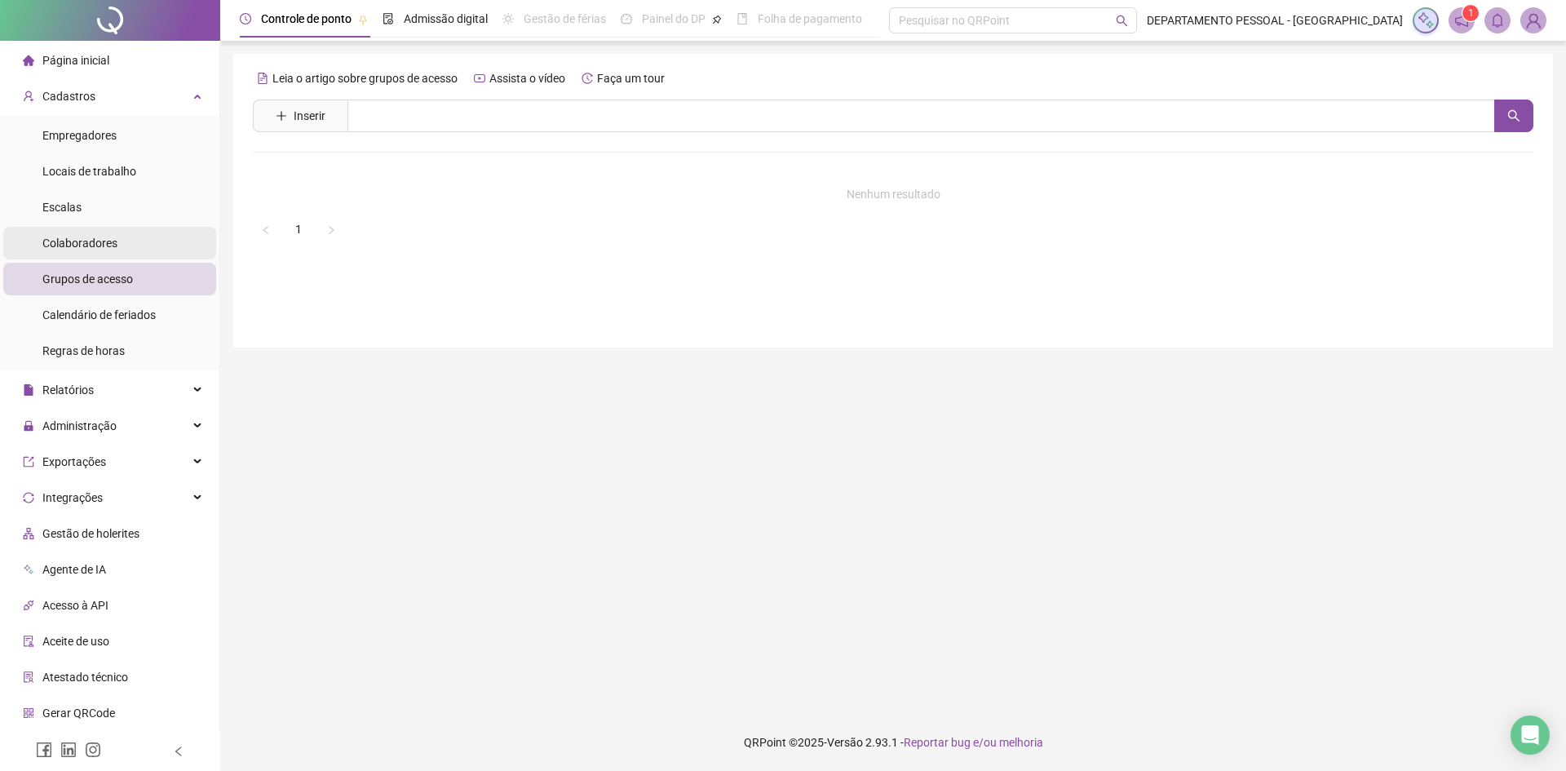
click at [101, 242] on span "Colaboradores" at bounding box center [79, 242] width 75 height 13
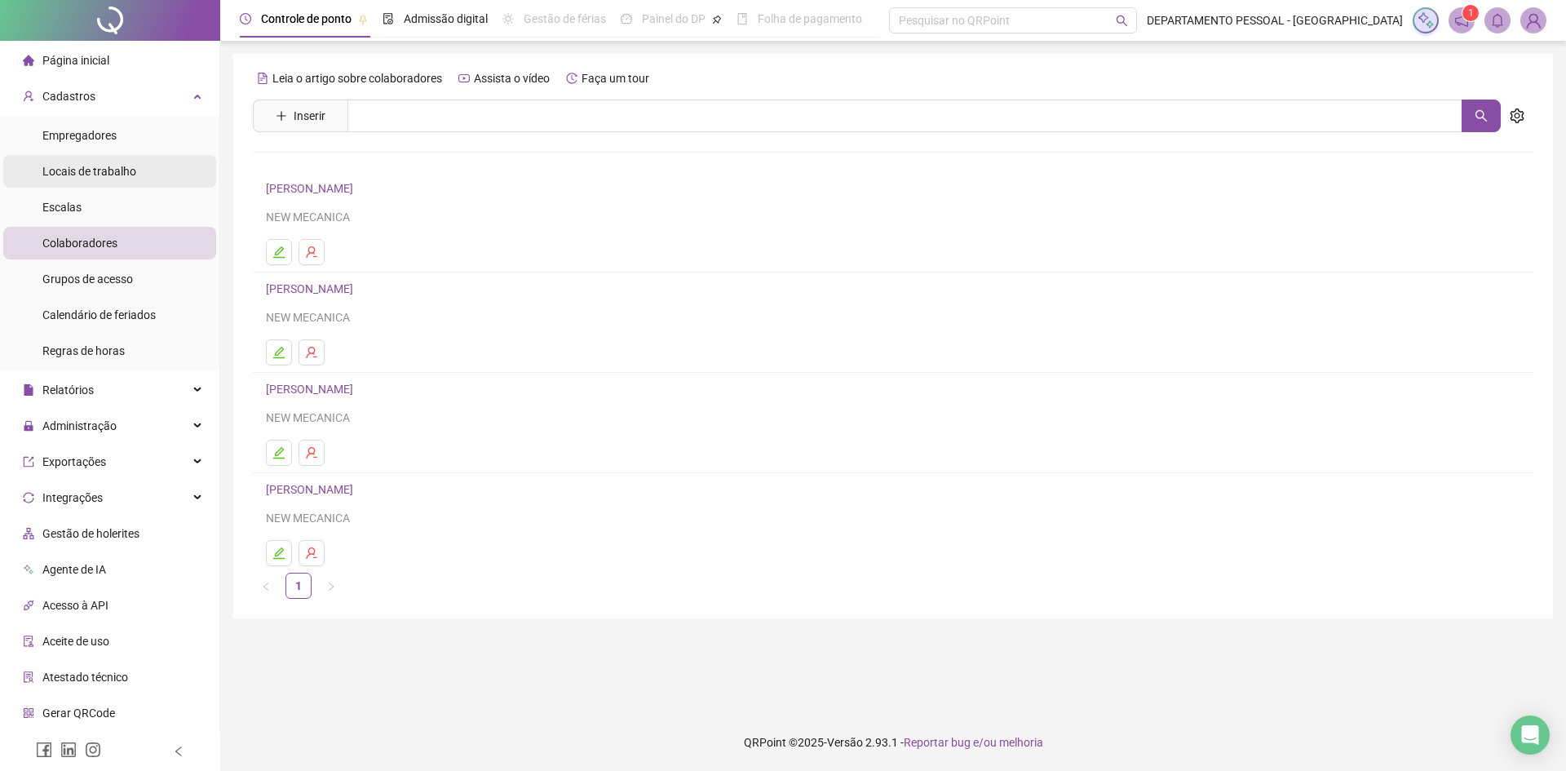
click at [114, 169] on span "Locais de trabalho" at bounding box center [89, 171] width 94 height 13
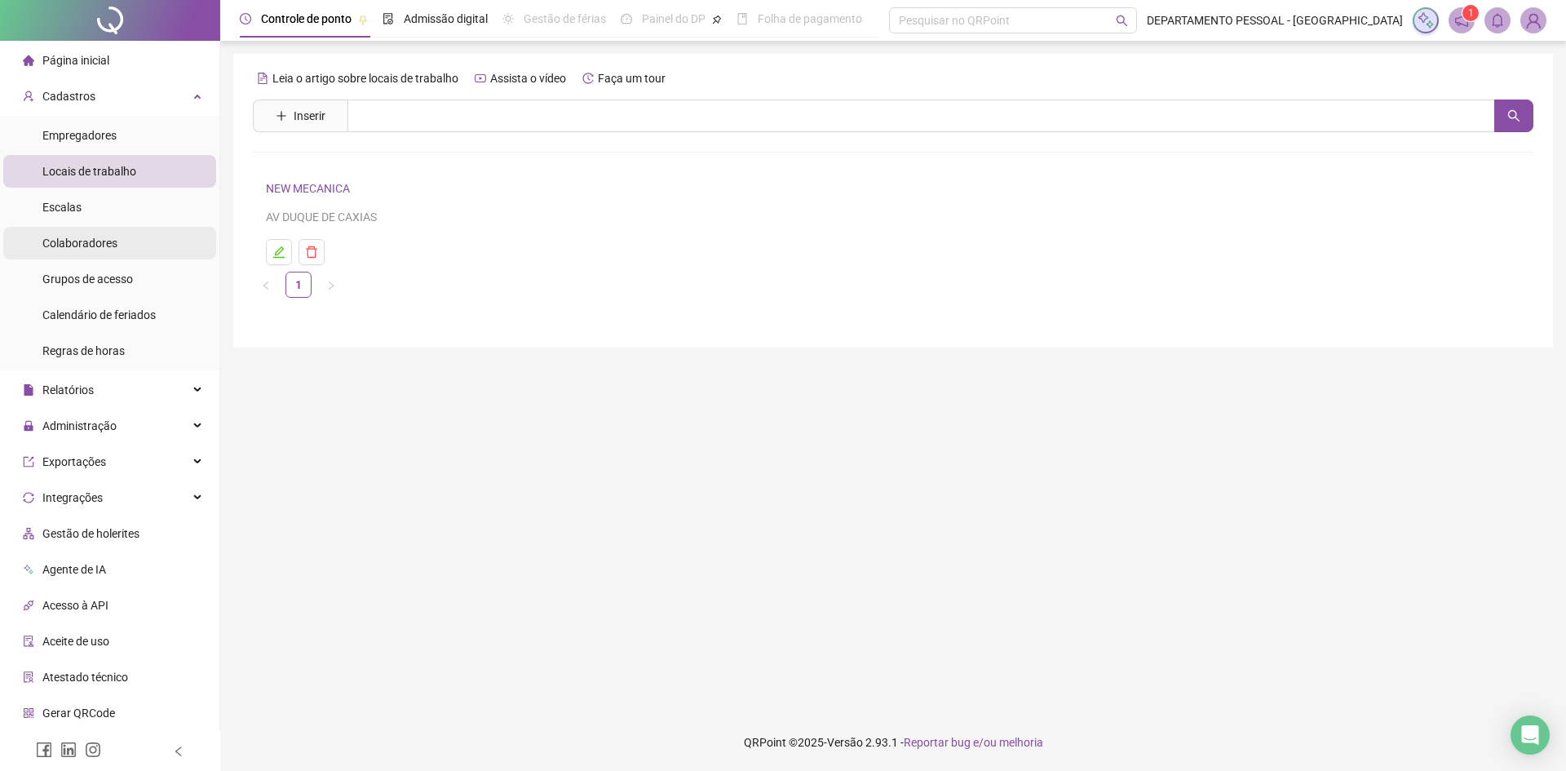
click at [100, 243] on span "Colaboradores" at bounding box center [79, 242] width 75 height 13
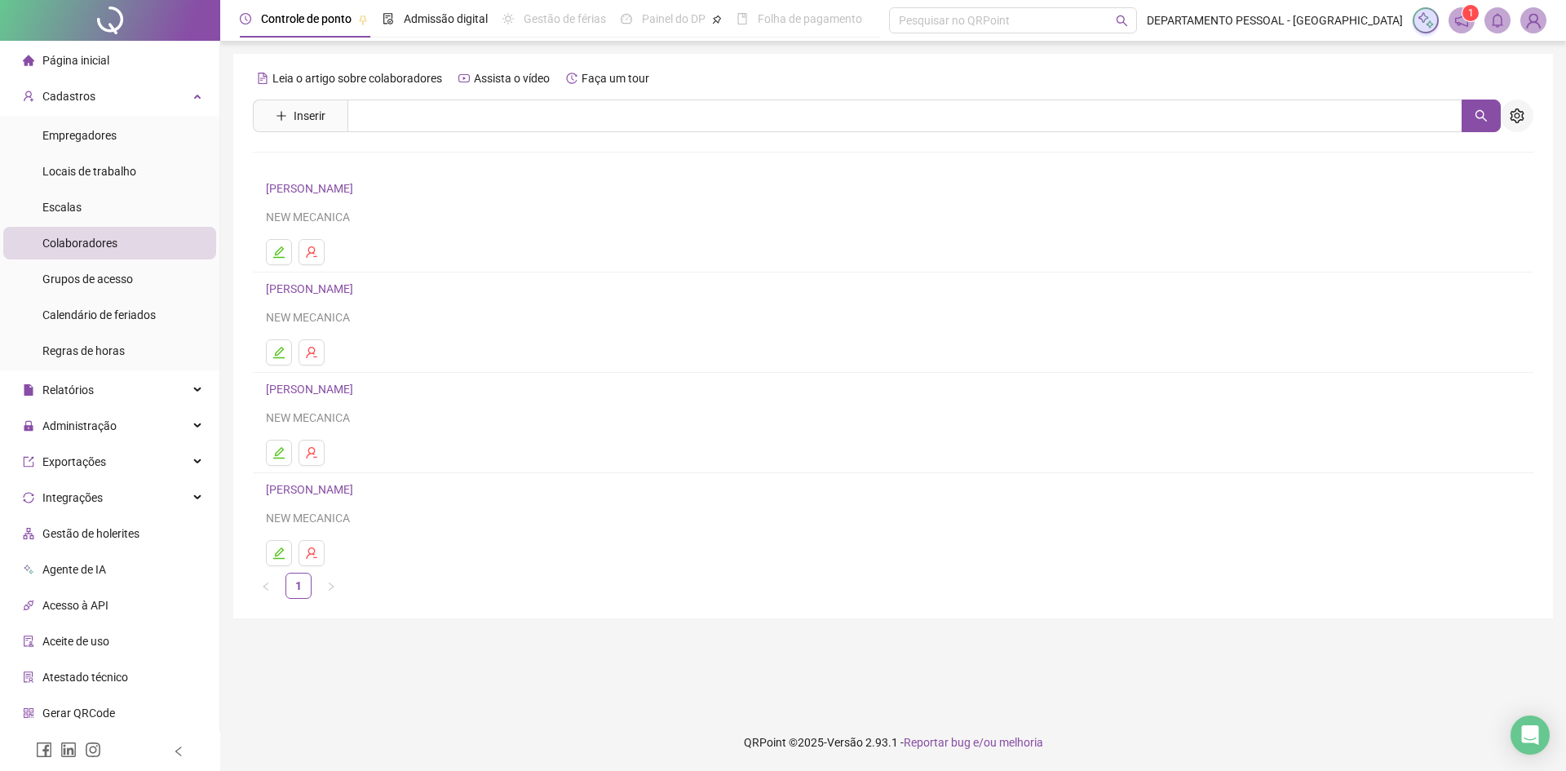
click at [1510, 108] on icon "setting" at bounding box center [1516, 115] width 15 height 15
click at [107, 285] on span "Grupos de acesso" at bounding box center [87, 278] width 91 height 13
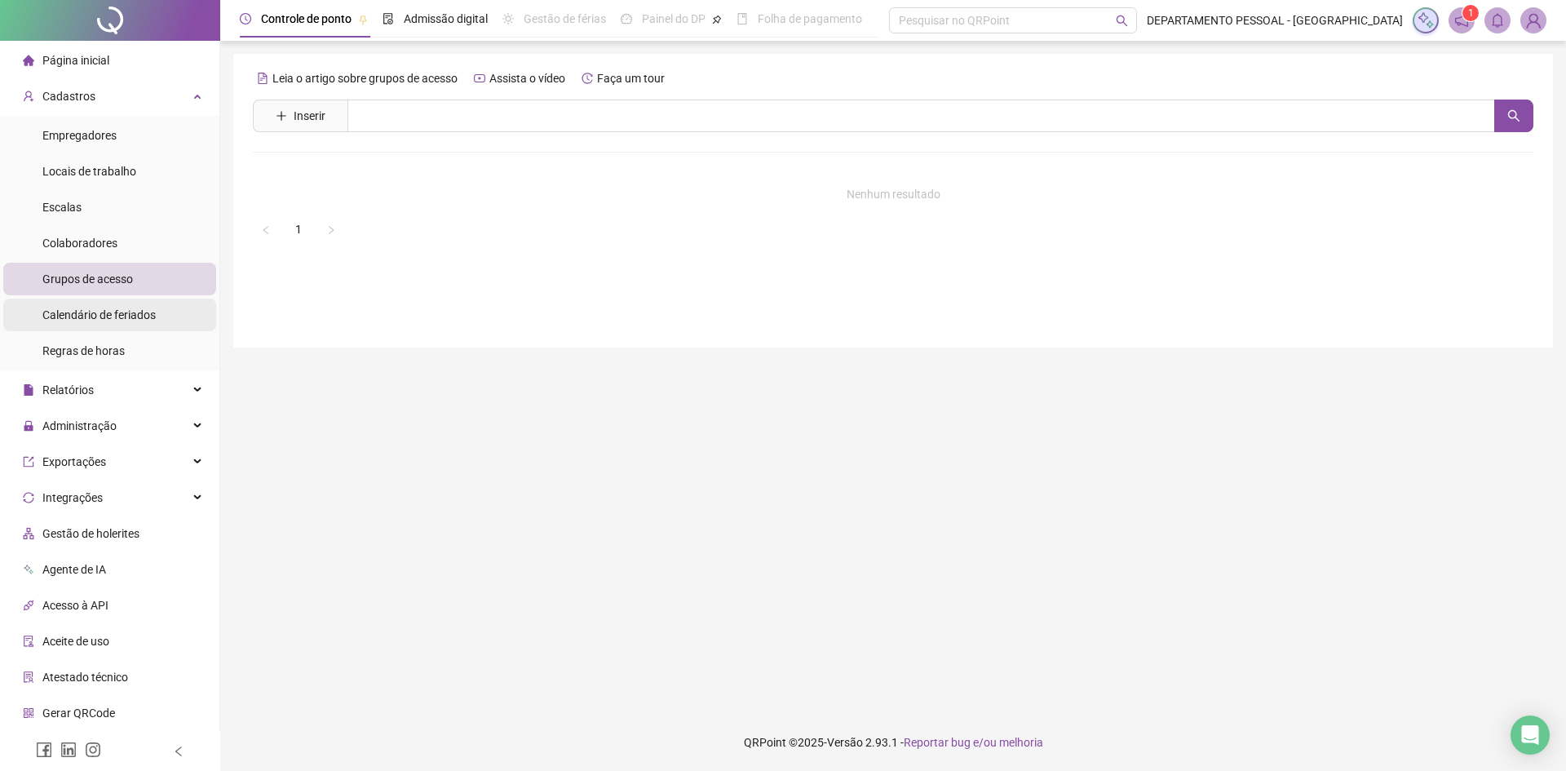
click at [108, 315] on span "Calendário de feriados" at bounding box center [98, 314] width 113 height 13
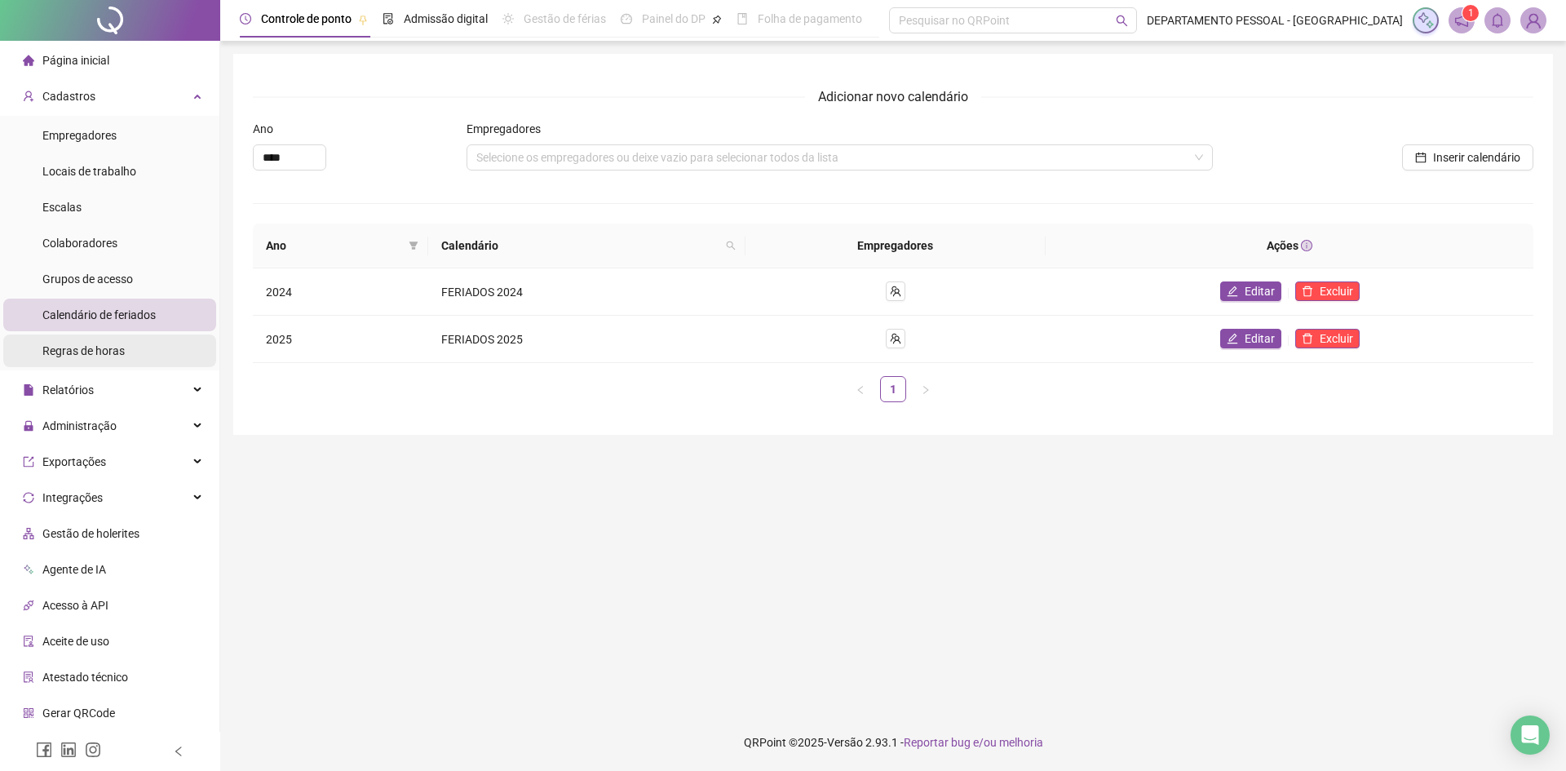
click at [108, 340] on div "Regras de horas" at bounding box center [83, 350] width 82 height 33
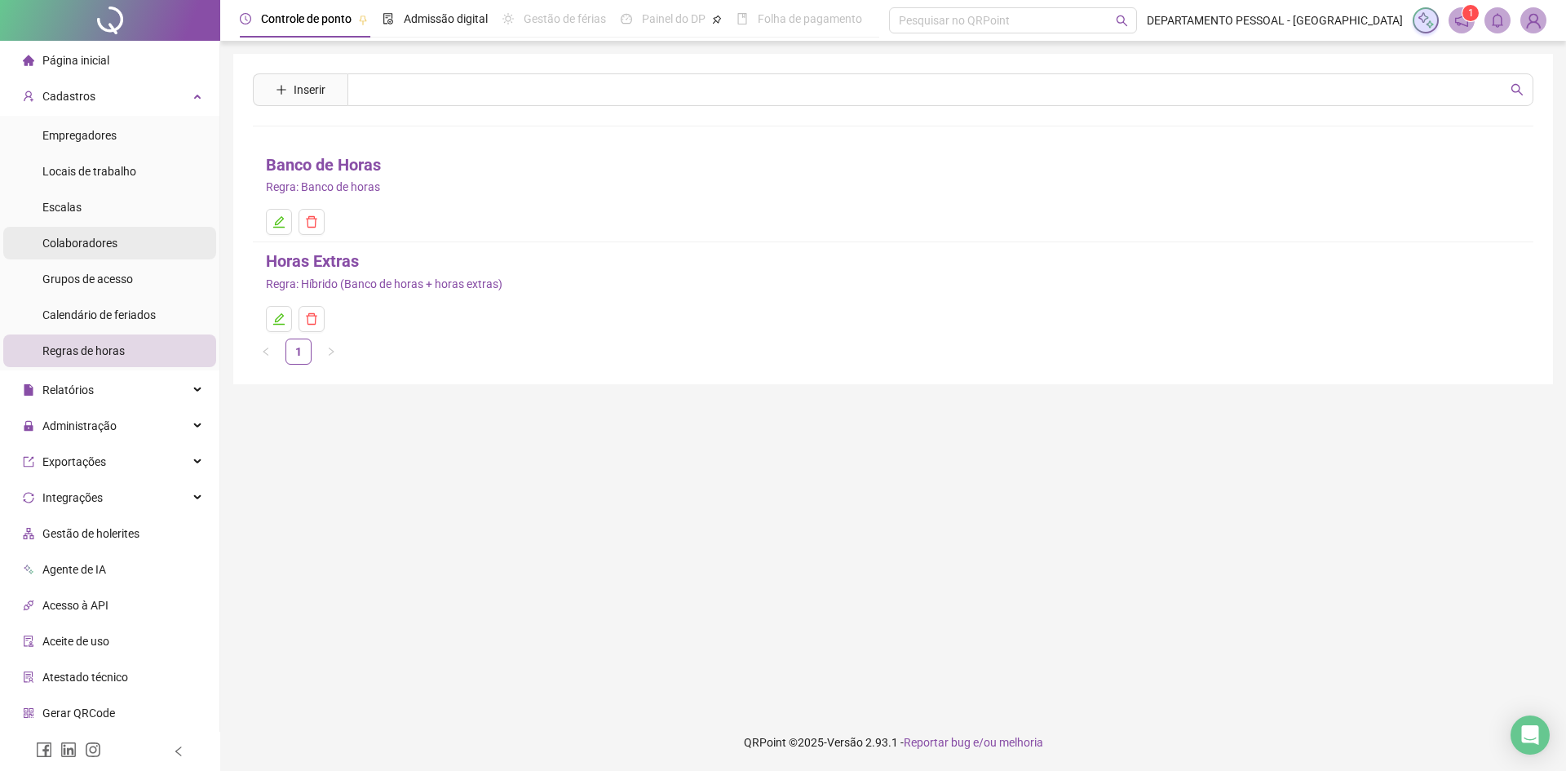
click at [92, 243] on span "Colaboradores" at bounding box center [79, 242] width 75 height 13
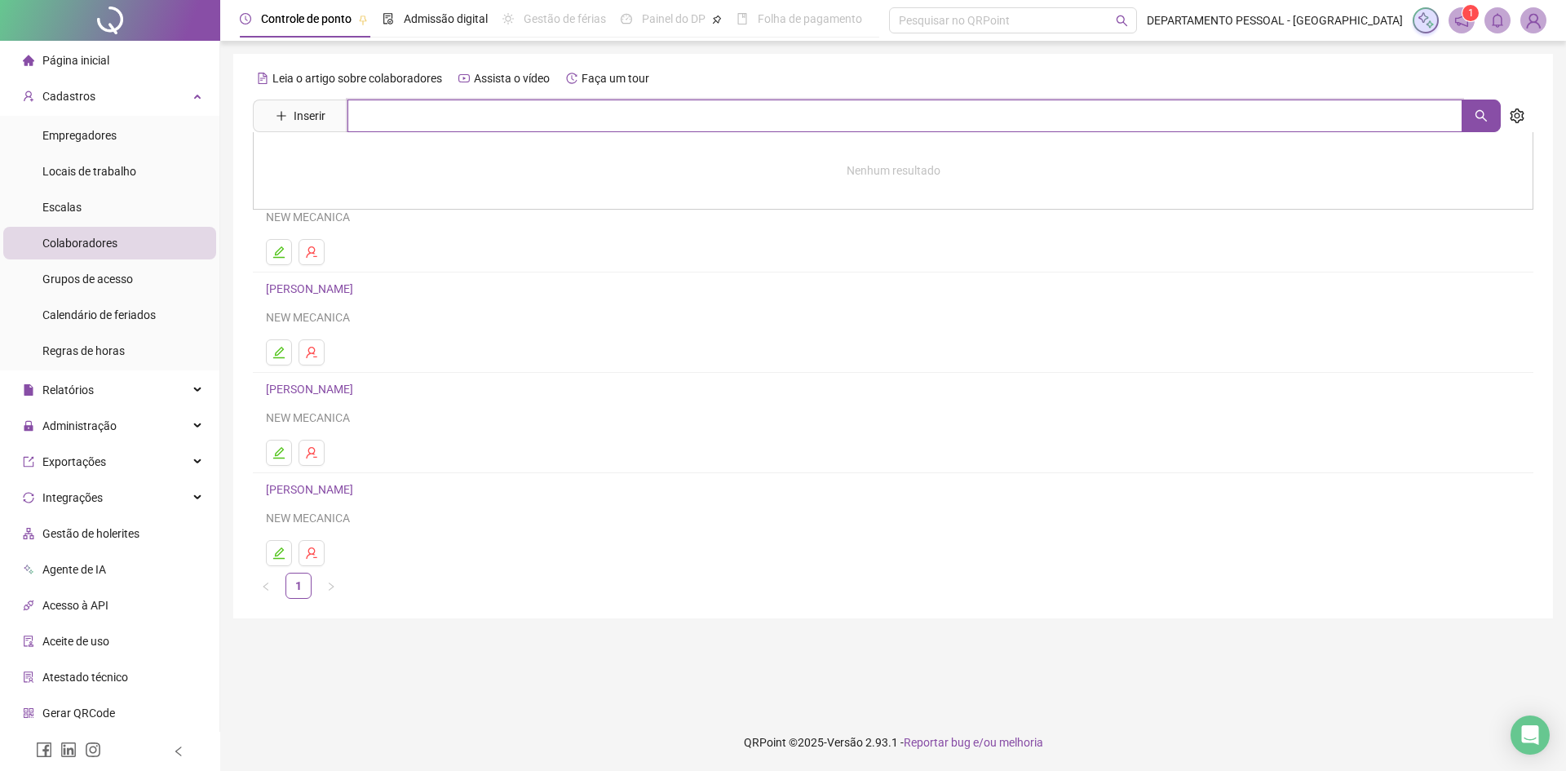
click at [399, 119] on input "text" at bounding box center [904, 115] width 1115 height 33
click at [1482, 120] on icon "search" at bounding box center [1480, 115] width 13 height 13
type input "********"
click at [416, 160] on span "Inativo" at bounding box center [394, 165] width 43 height 18
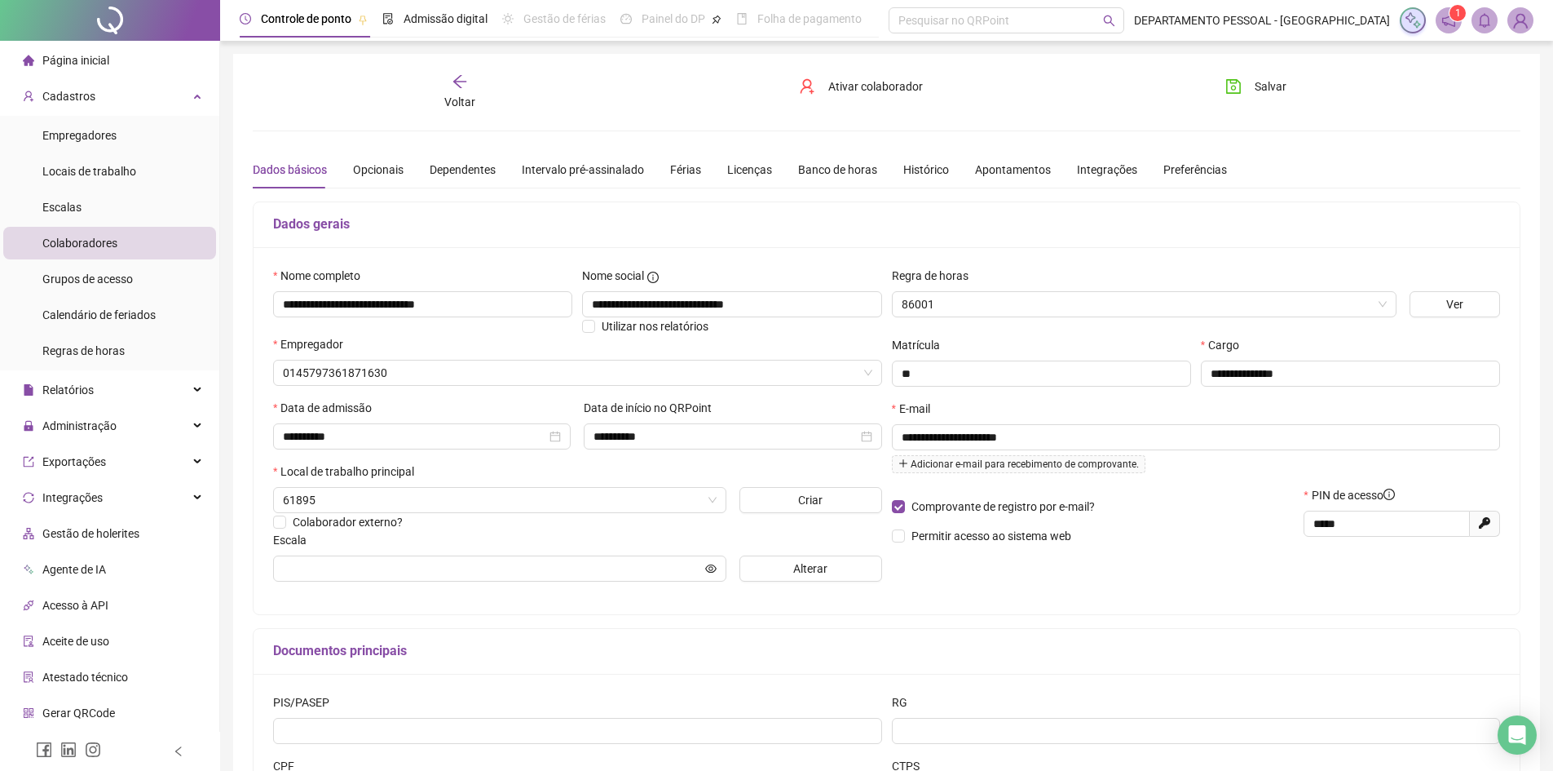
type input "**********"
click at [897, 86] on span "Ativar colaborador" at bounding box center [875, 86] width 95 height 18
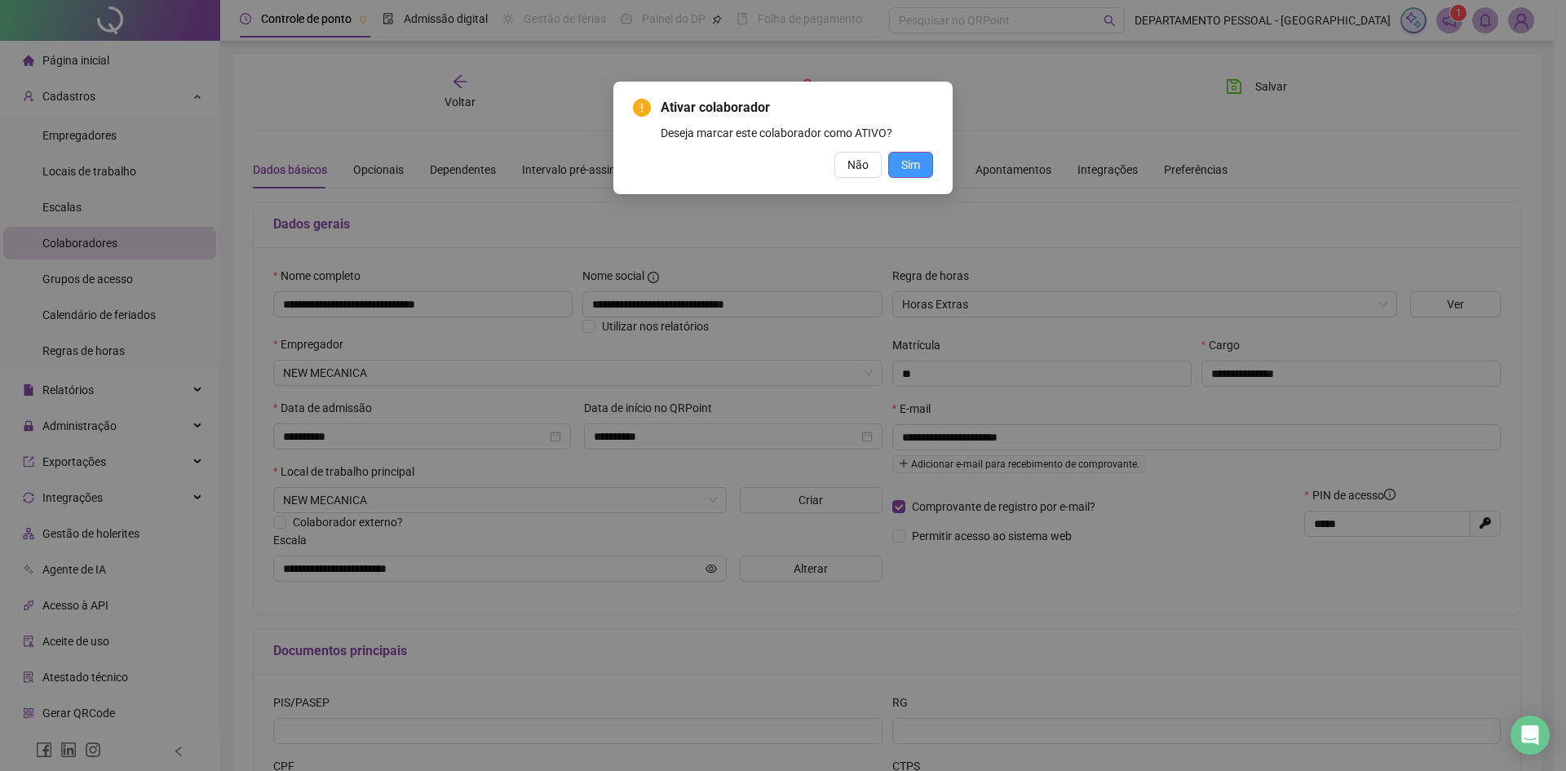
click at [908, 152] on button "Sim" at bounding box center [910, 165] width 45 height 26
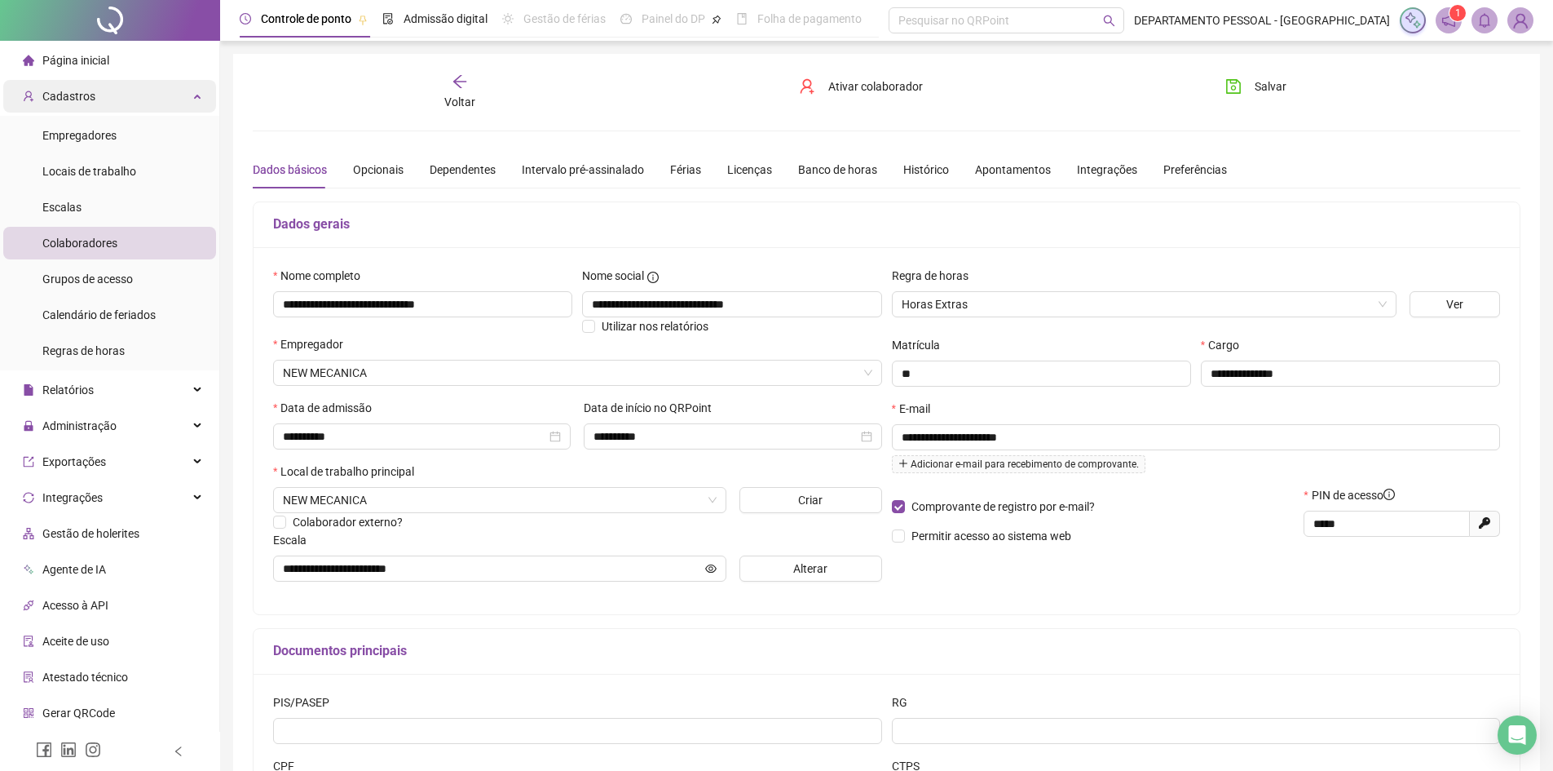
click at [125, 86] on div "Cadastros" at bounding box center [109, 96] width 213 height 33
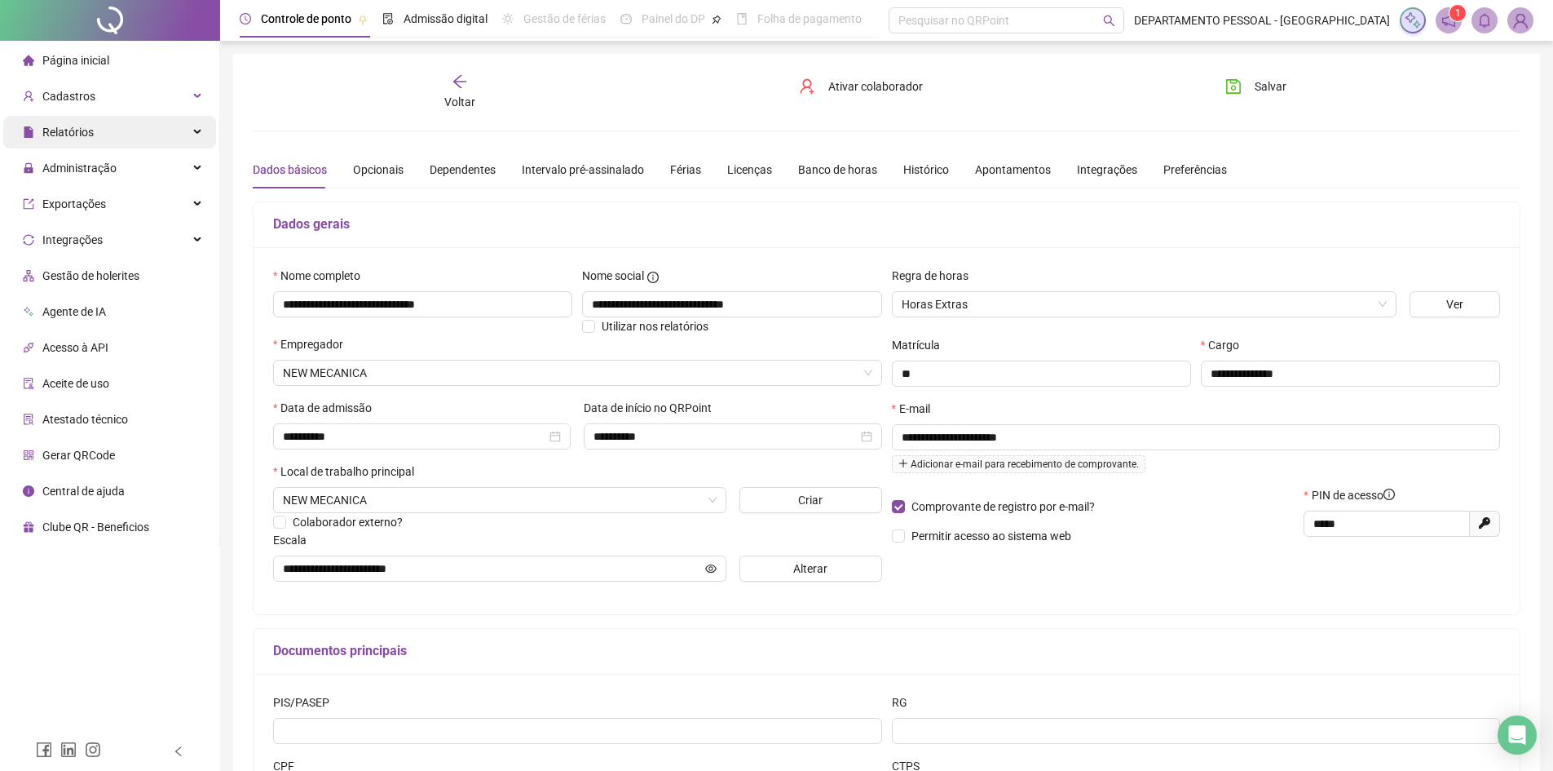
click at [109, 130] on div "Relatórios" at bounding box center [109, 132] width 213 height 33
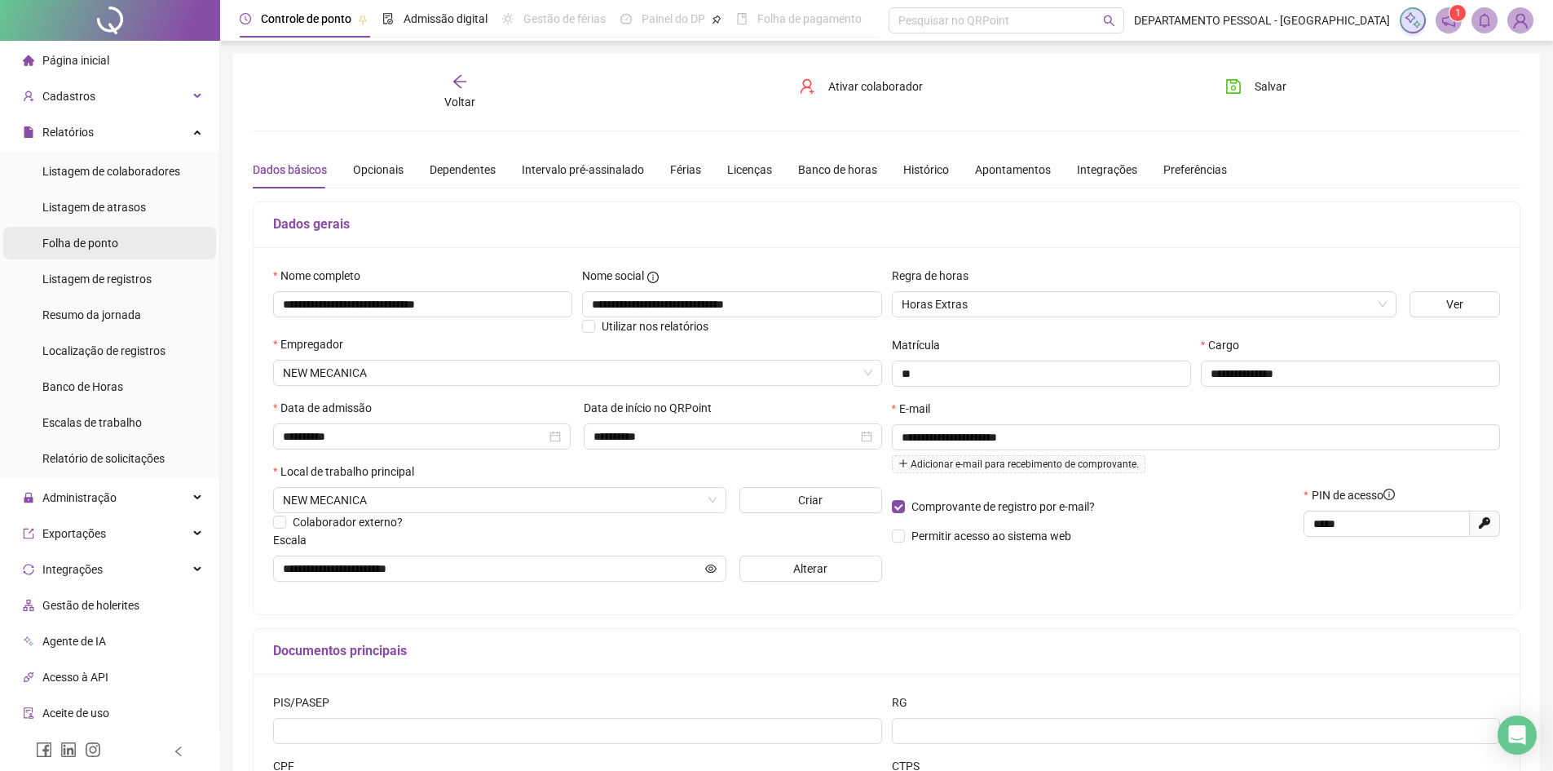
click at [117, 236] on span "Folha de ponto" at bounding box center [80, 242] width 76 height 13
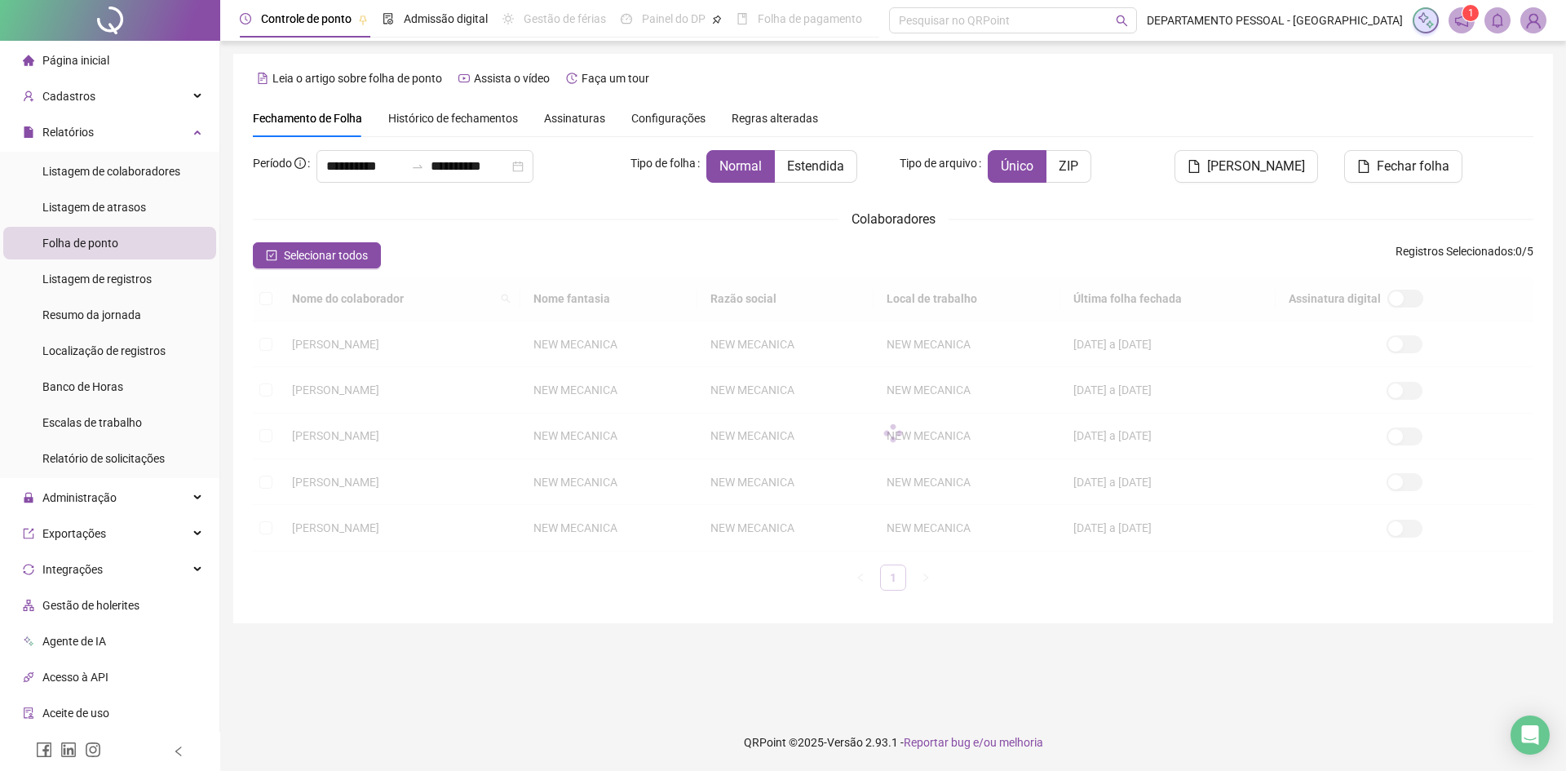
type input "**********"
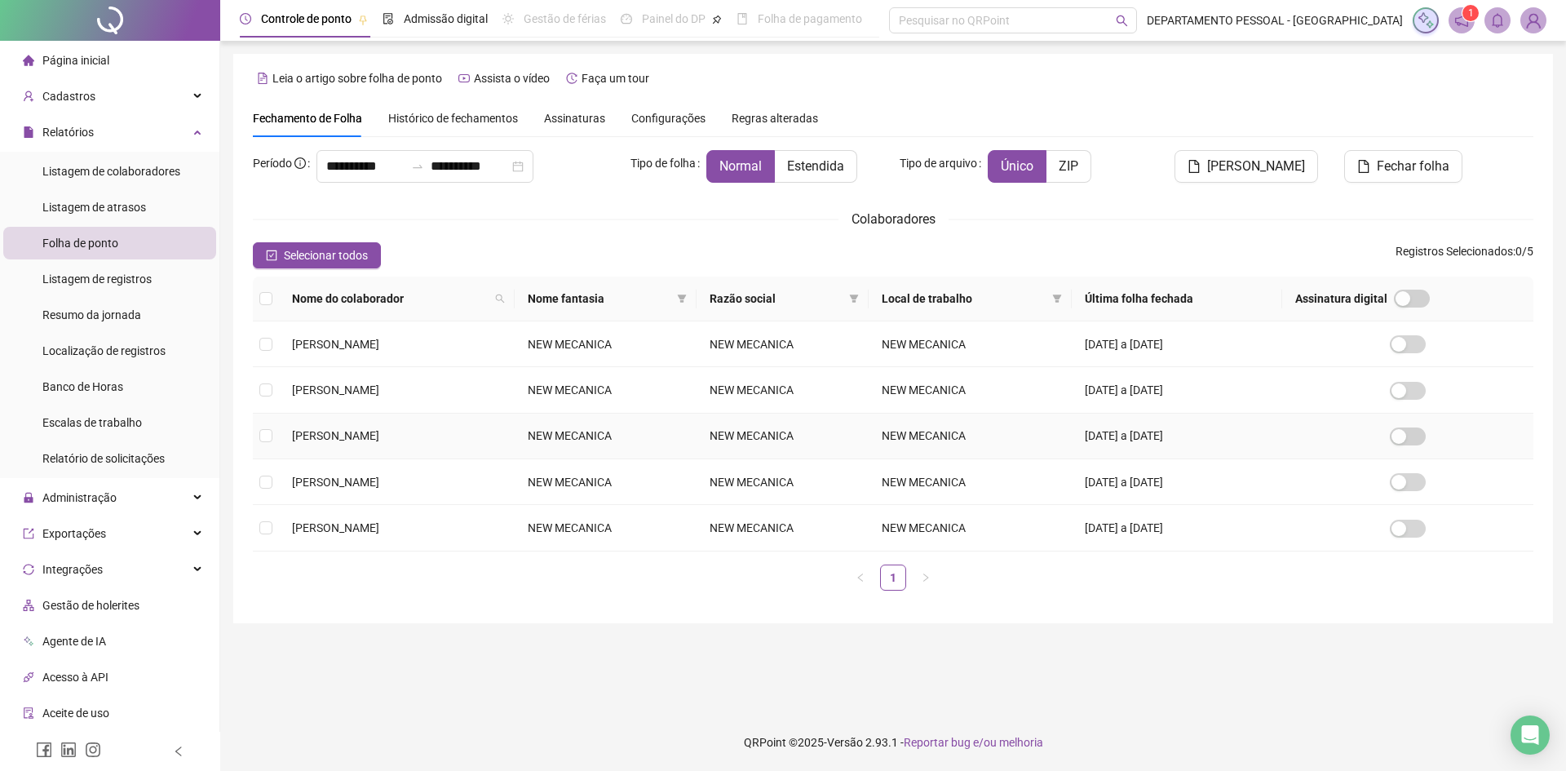
click at [370, 435] on span "LUCIMARA JAMILY ANDRADE DE BRITO" at bounding box center [335, 435] width 87 height 13
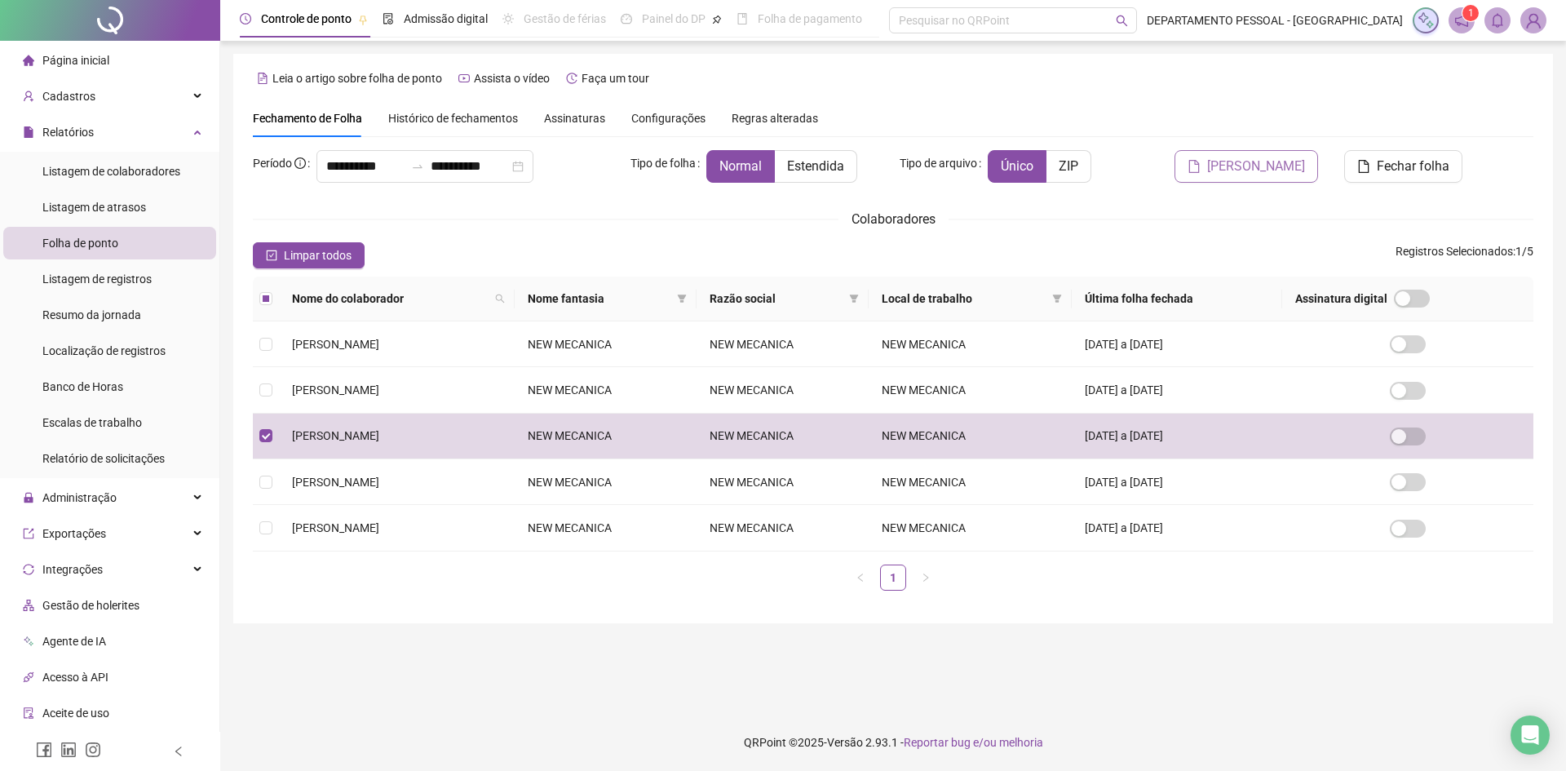
click at [1232, 173] on span "Gerar espelho" at bounding box center [1256, 167] width 98 height 20
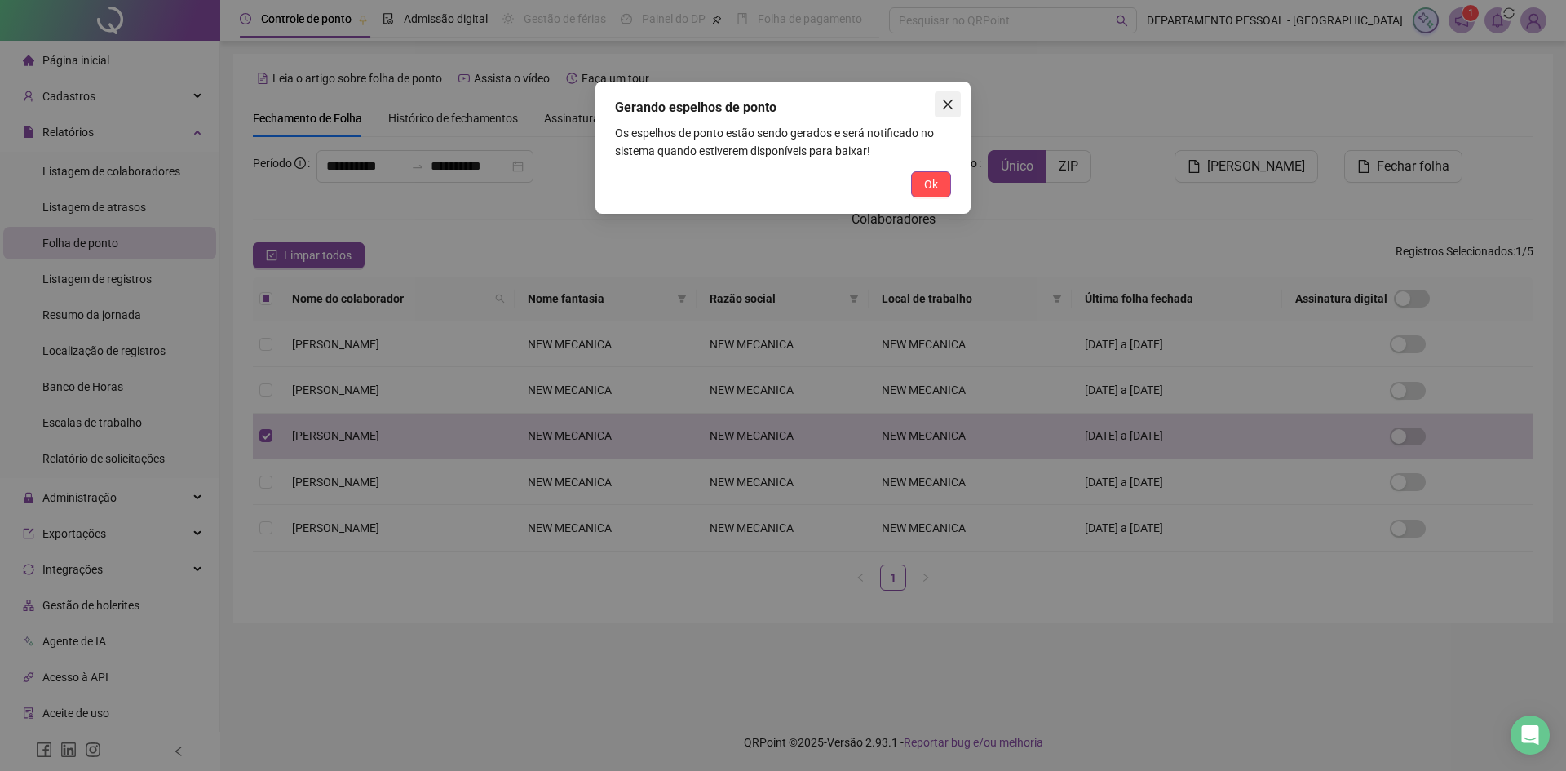
click at [953, 92] on button "Close" at bounding box center [947, 104] width 26 height 26
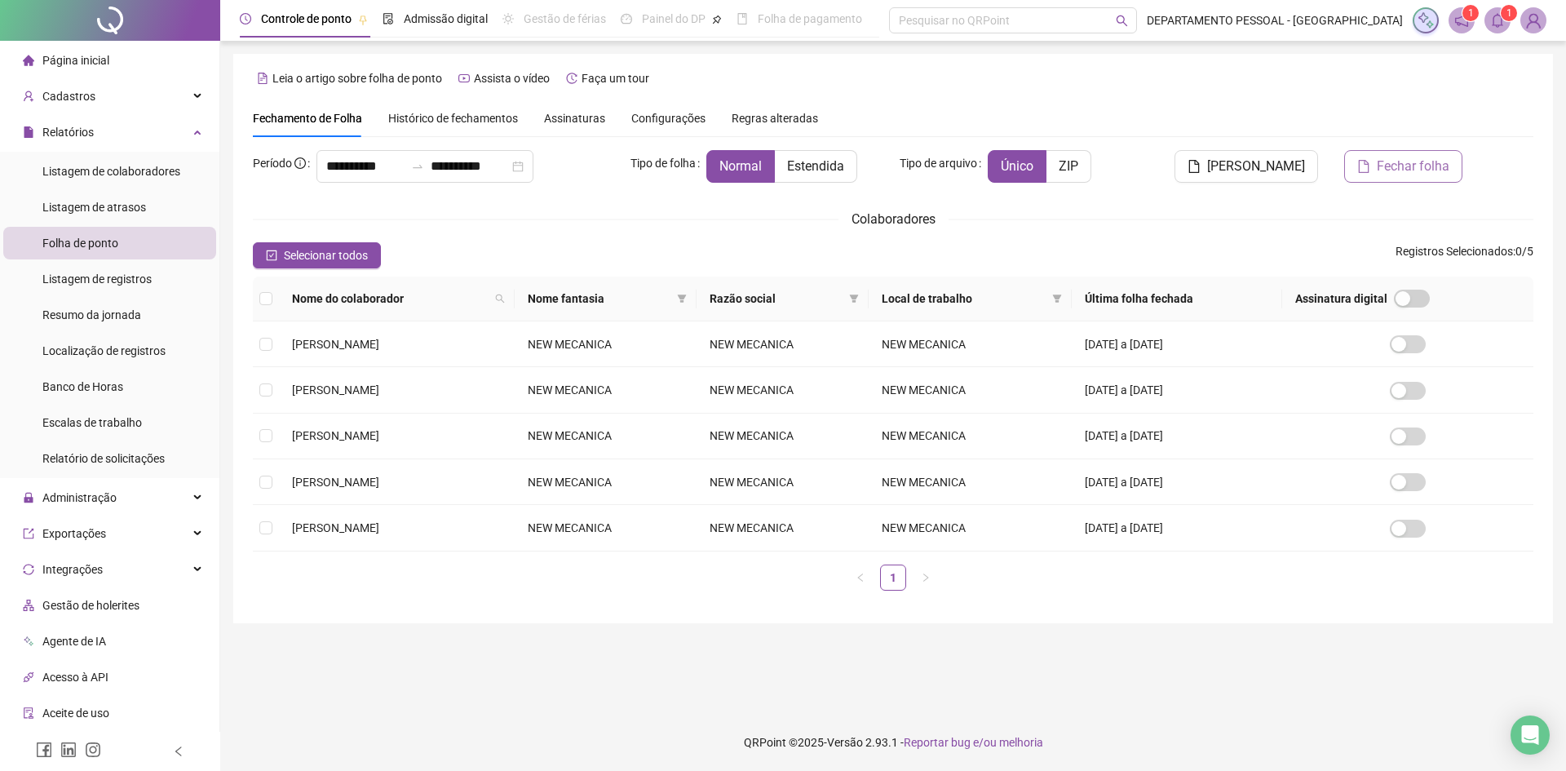
click at [1388, 162] on span "Fechar folha" at bounding box center [1412, 167] width 73 height 20
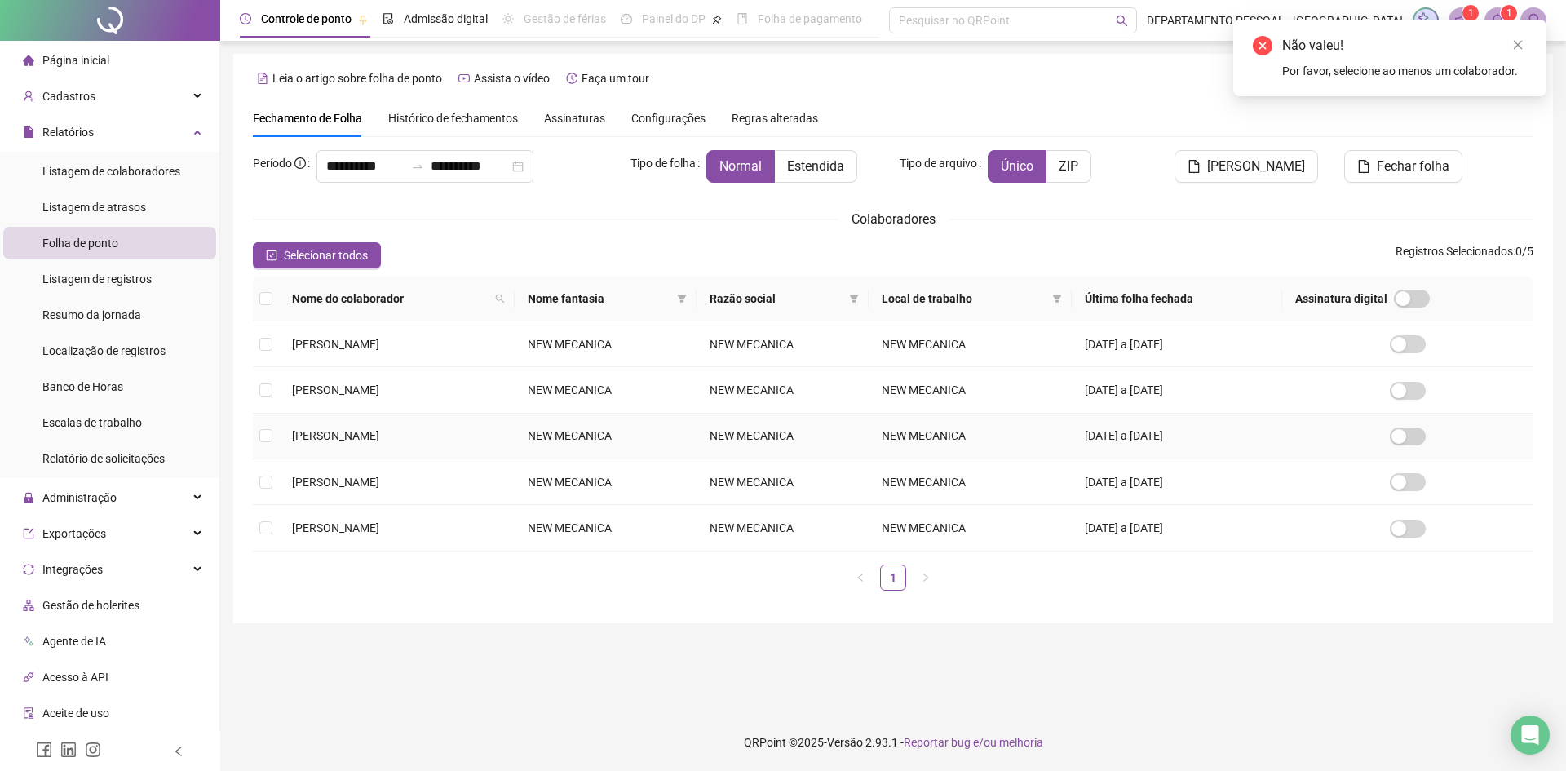
click at [345, 438] on span "LUCIMARA JAMILY ANDRADE DE BRITO" at bounding box center [335, 435] width 87 height 13
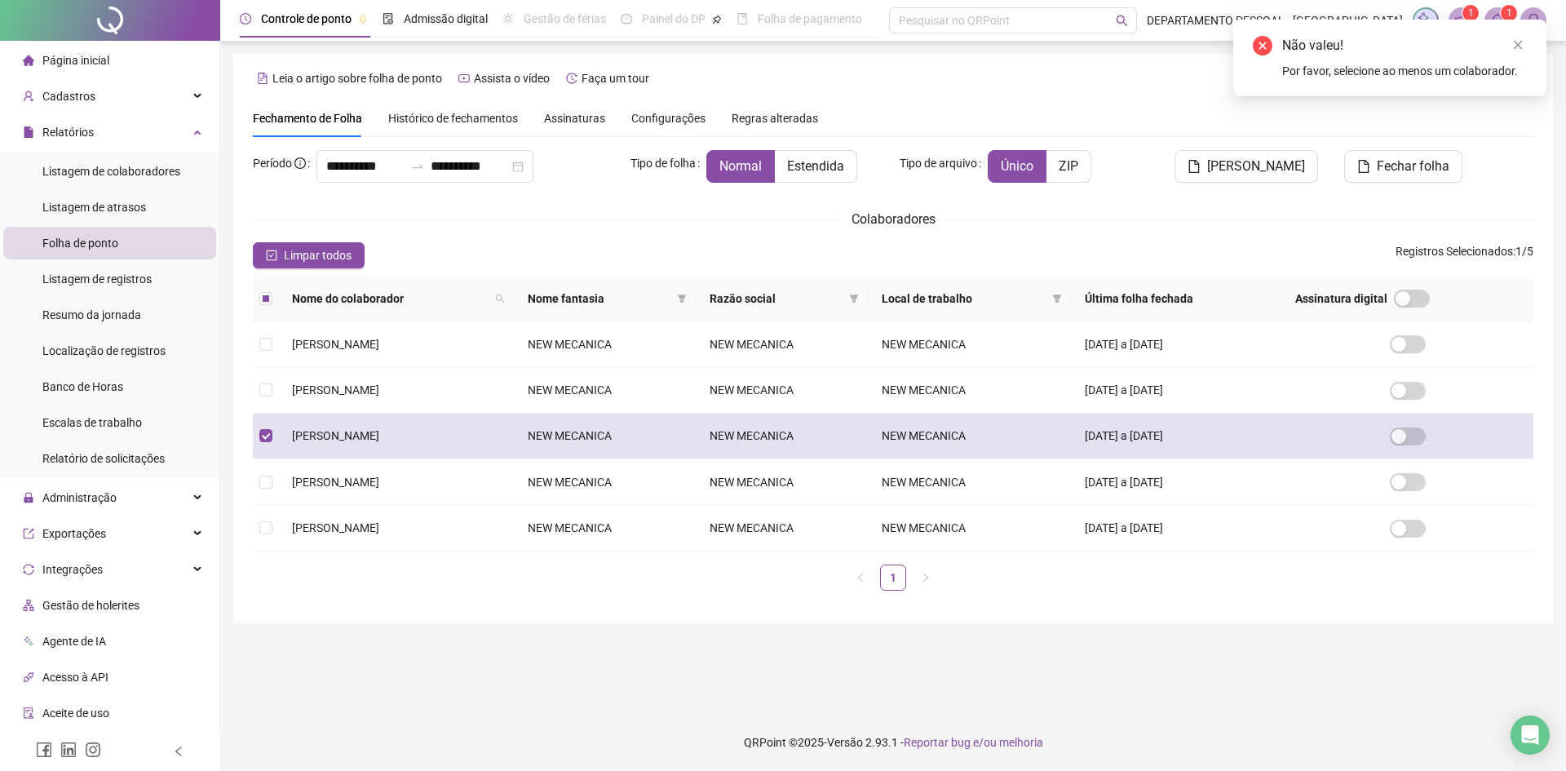
click at [345, 438] on span "LUCIMARA JAMILY ANDRADE DE BRITO" at bounding box center [335, 435] width 87 height 13
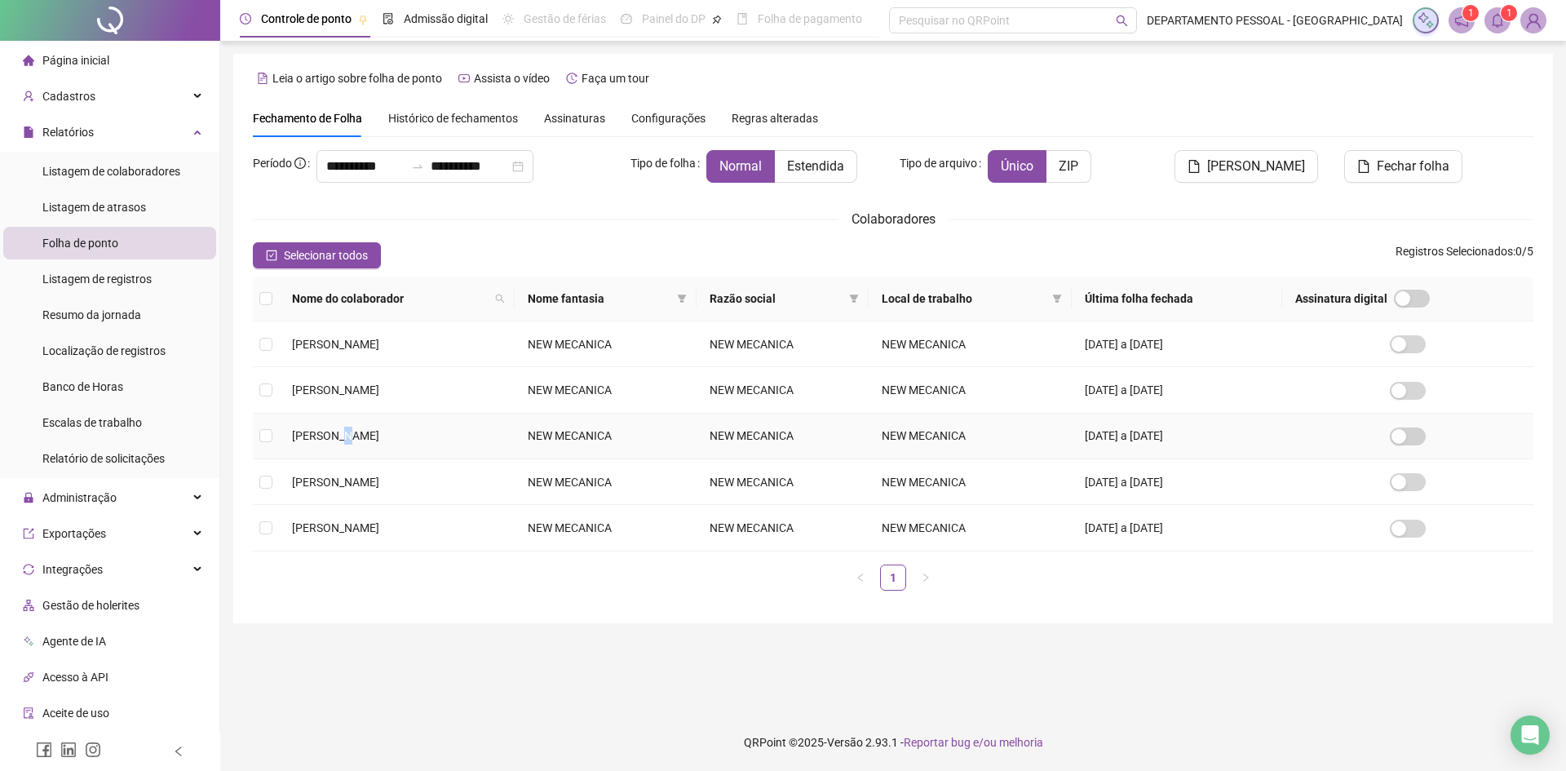
click at [345, 438] on span "LUCIMARA JAMILY ANDRADE DE BRITO" at bounding box center [335, 435] width 87 height 13
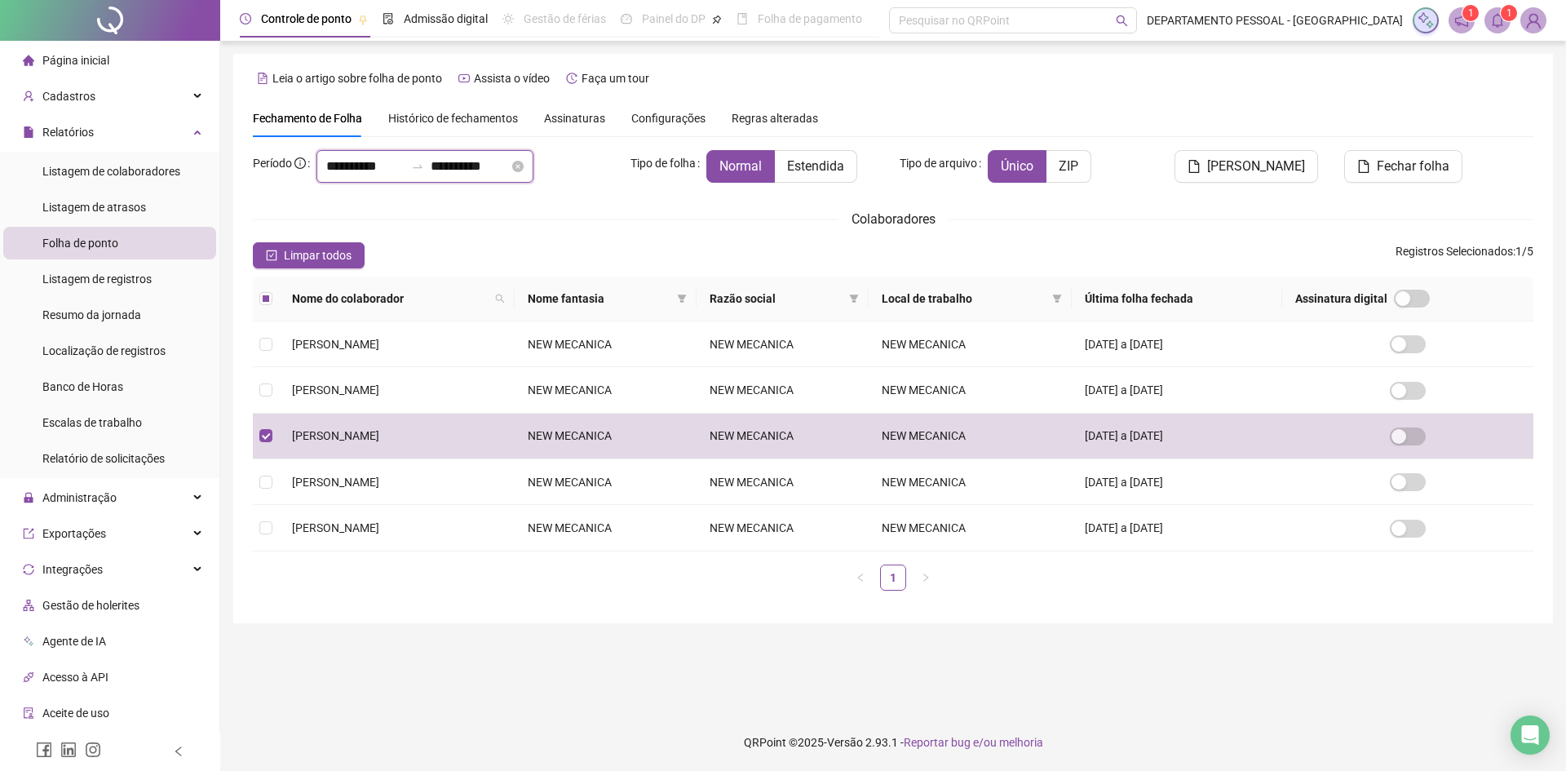
click at [509, 167] on input "**********" at bounding box center [470, 167] width 78 height 20
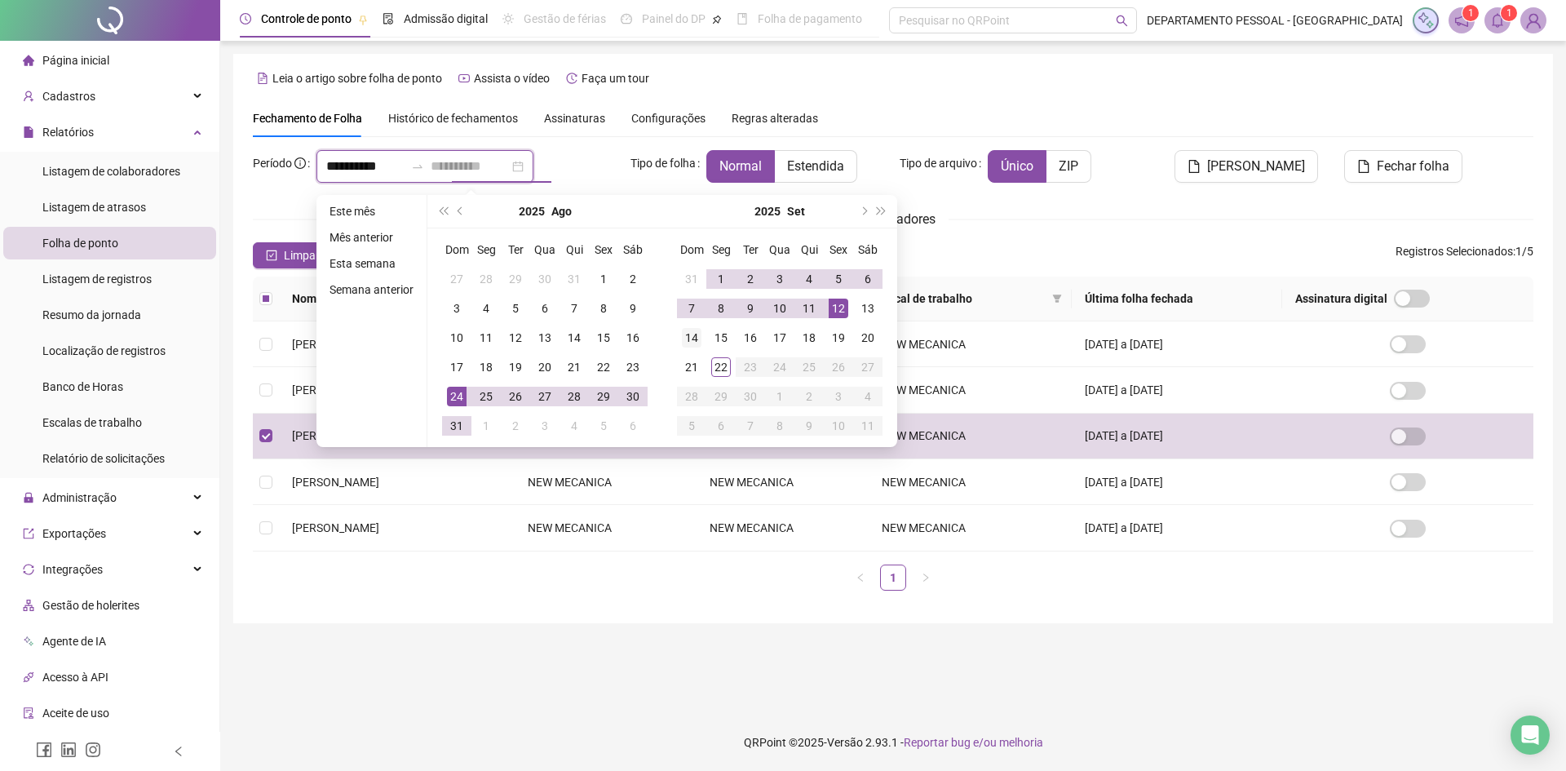
type input "**********"
click at [687, 346] on div "14" at bounding box center [692, 338] width 20 height 20
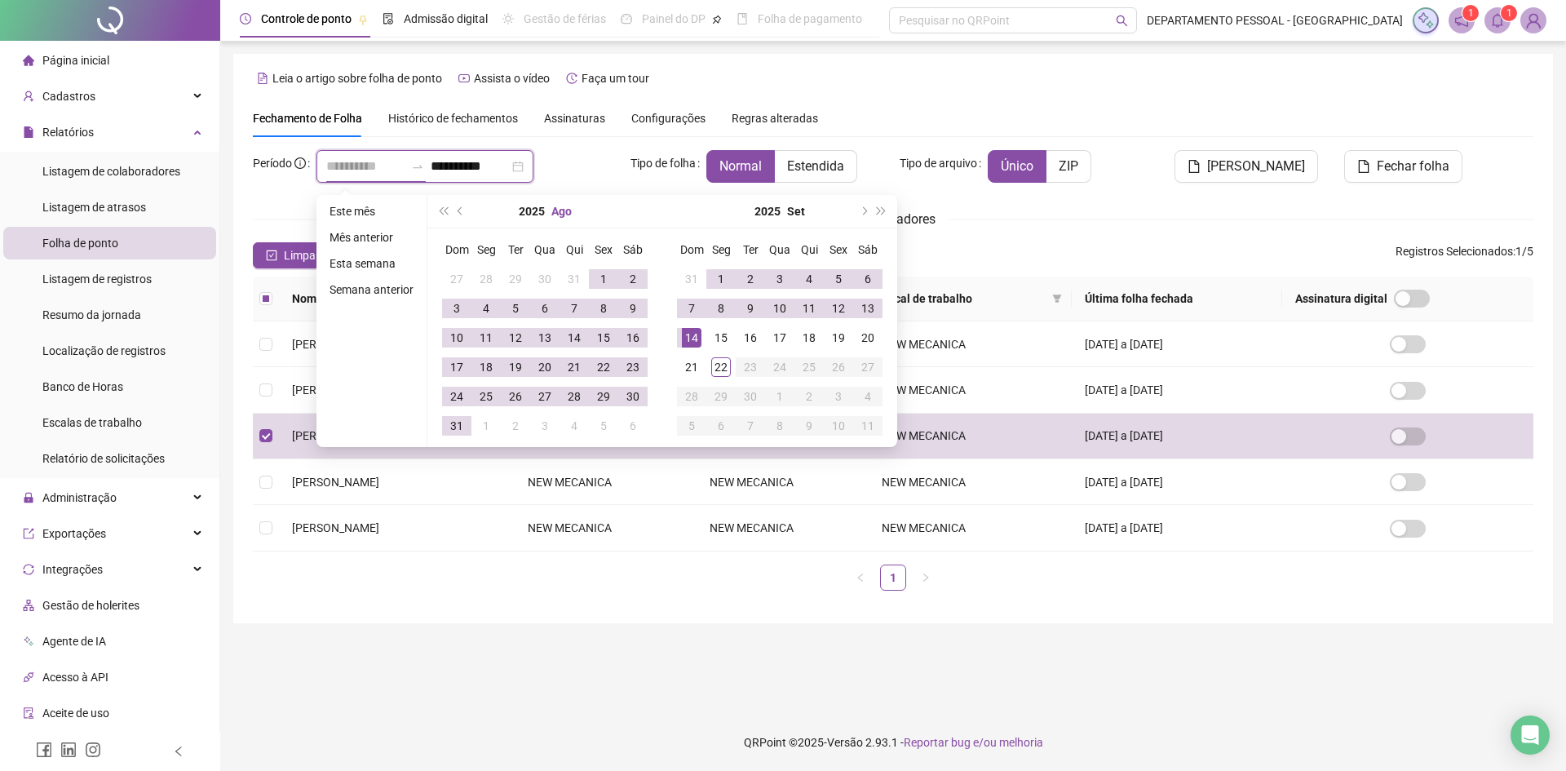
type input "**********"
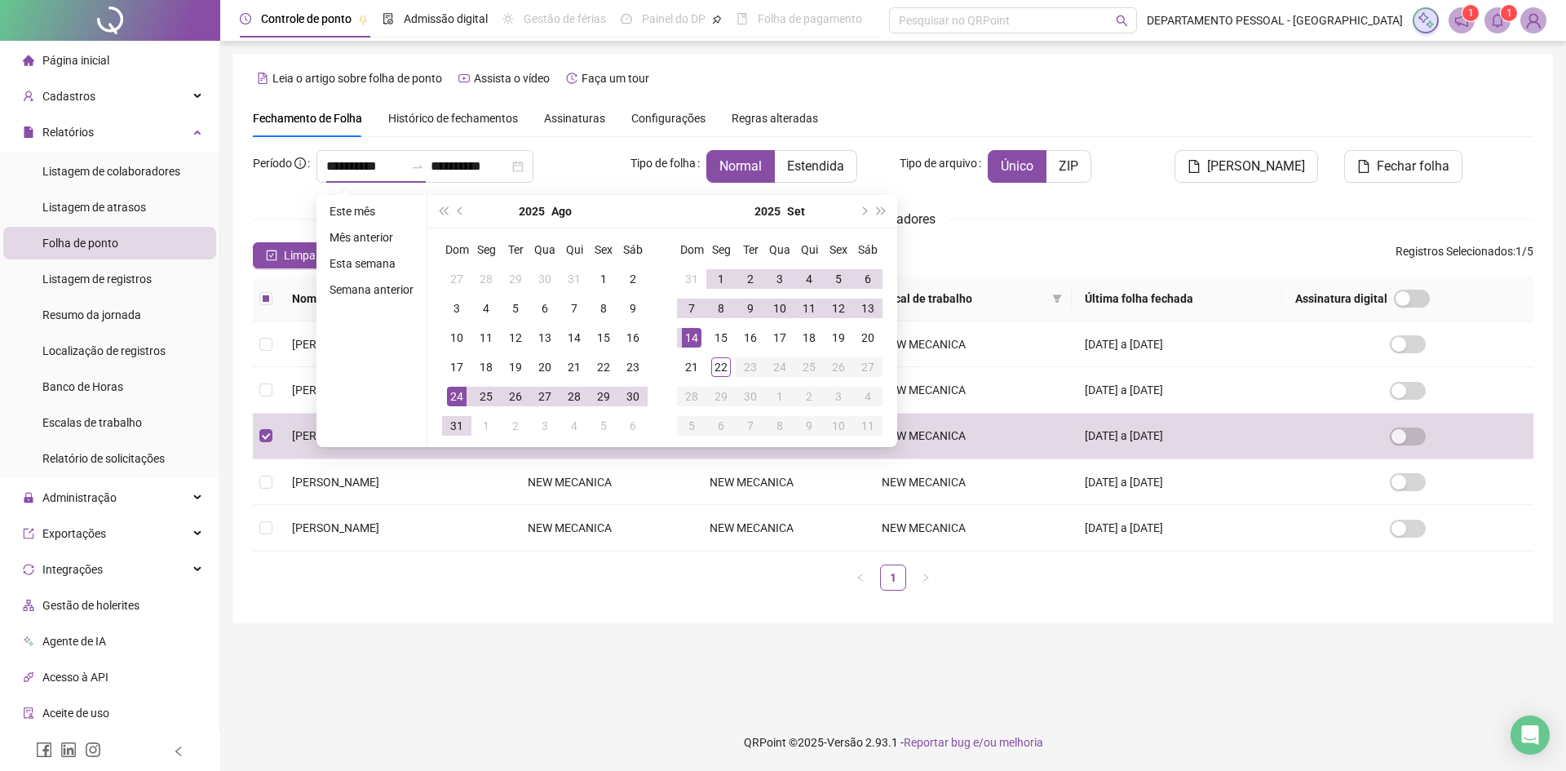
click at [1110, 270] on div "**********" at bounding box center [893, 376] width 1280 height 453
